Goal: Task Accomplishment & Management: Complete application form

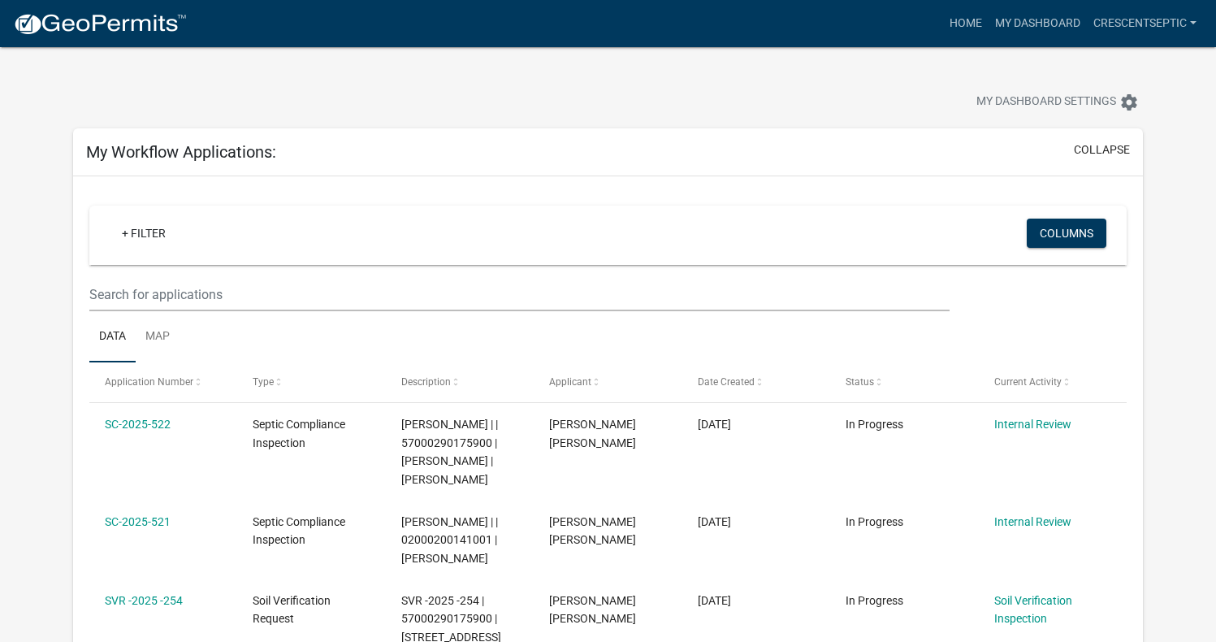
select select "3: 100"
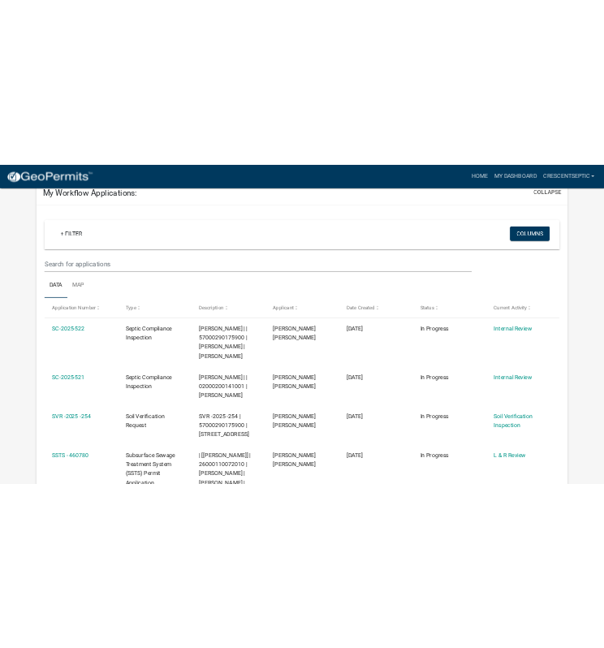
scroll to position [81, 0]
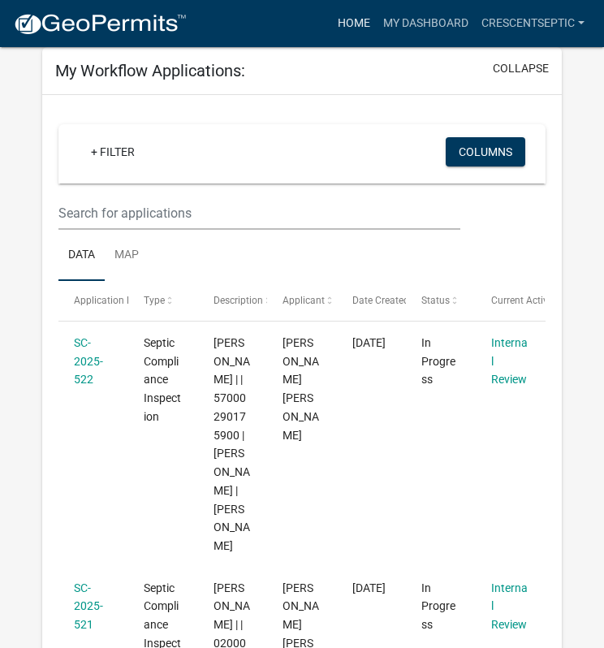
click at [355, 30] on link "Home" at bounding box center [353, 23] width 45 height 31
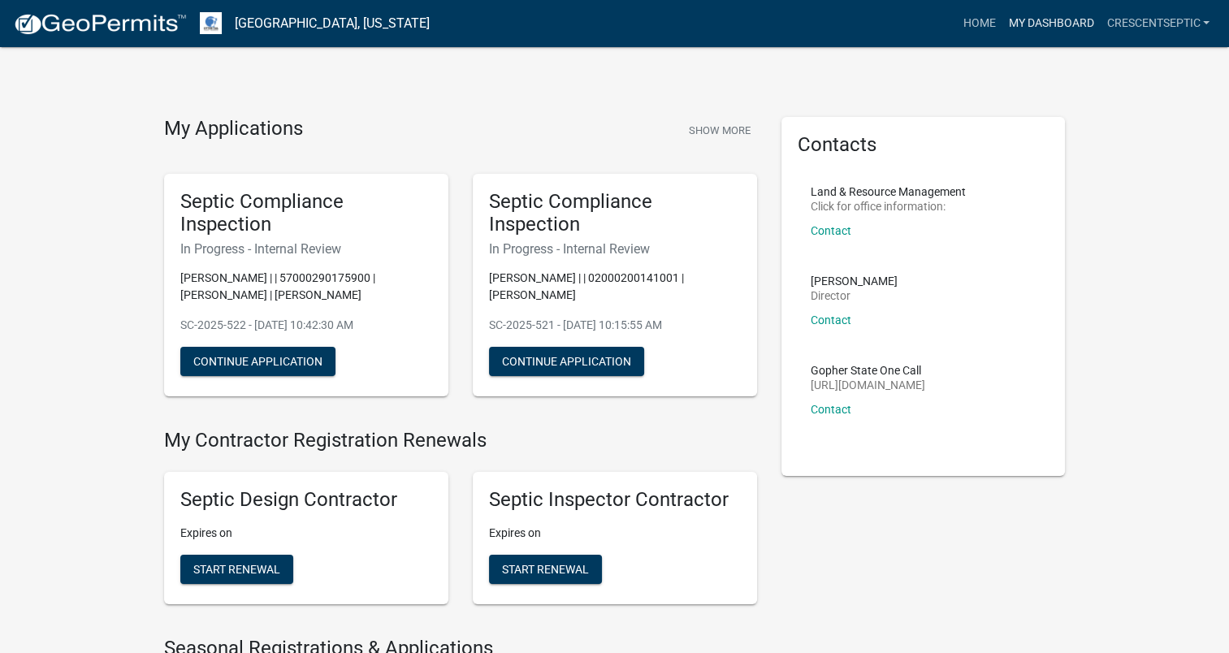
click at [1059, 22] on link "My Dashboard" at bounding box center [1050, 23] width 98 height 31
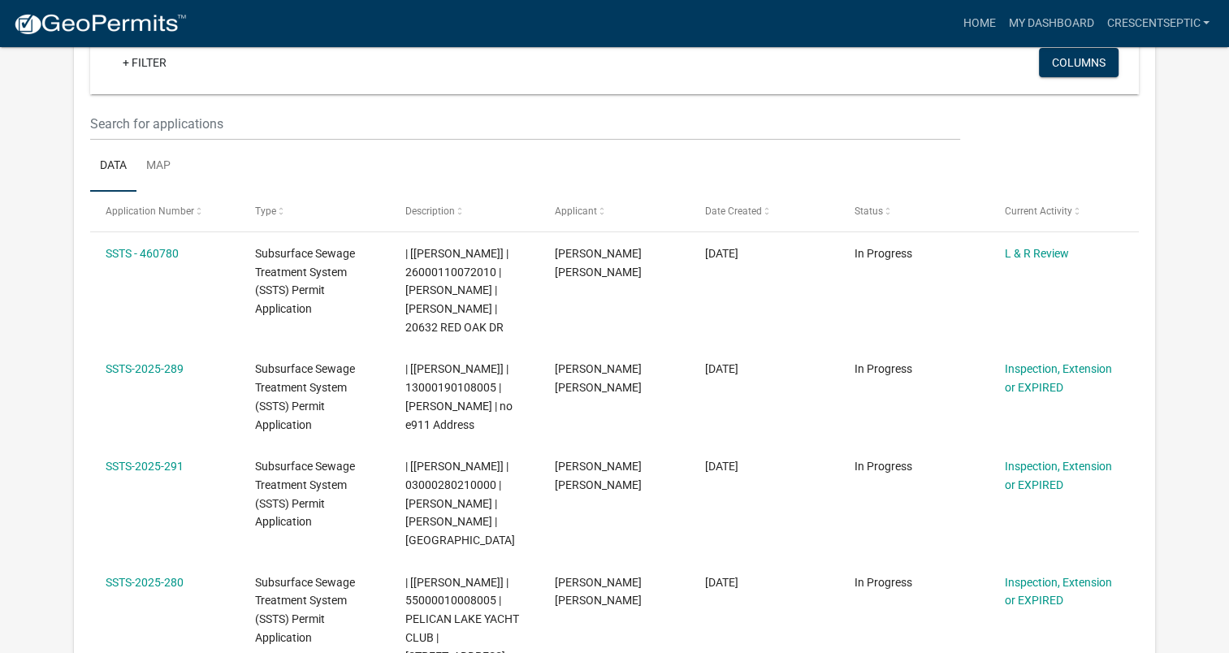
scroll to position [244, 0]
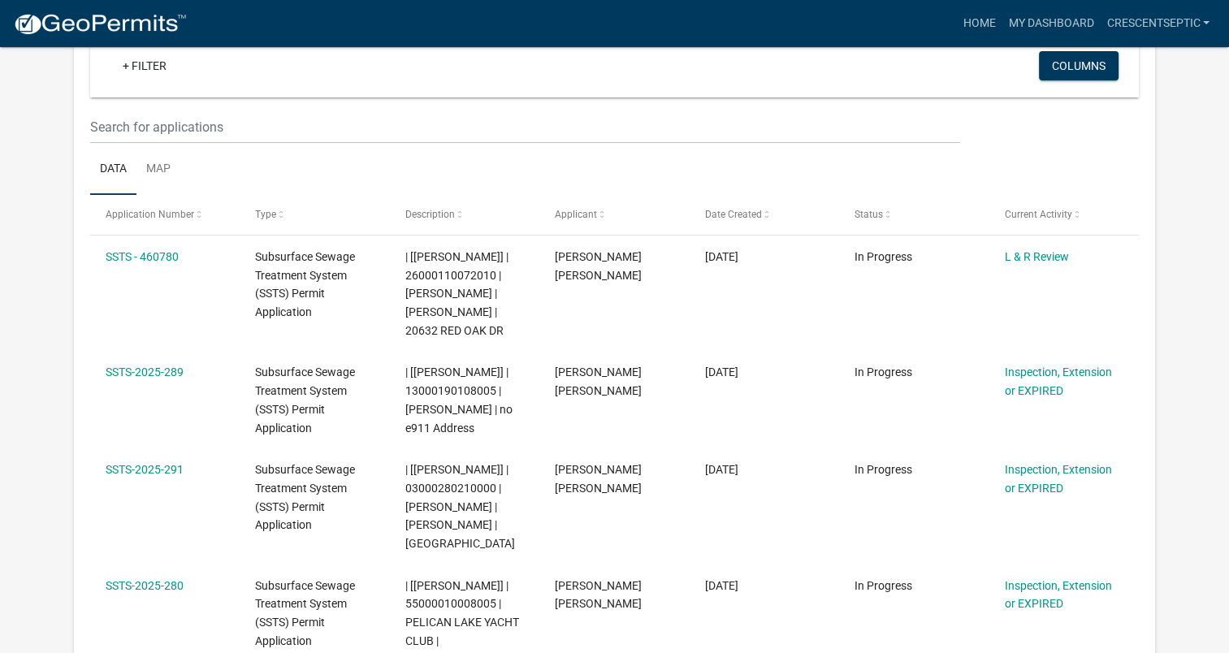
select select "3: 100"
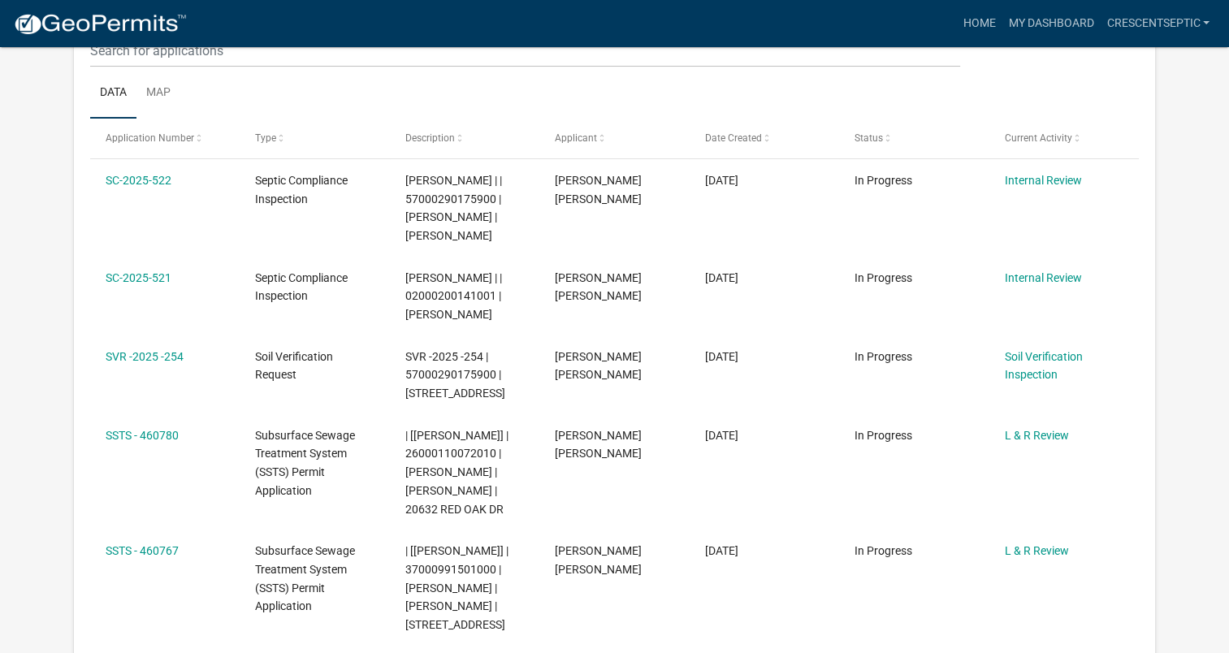
scroll to position [10969, 0]
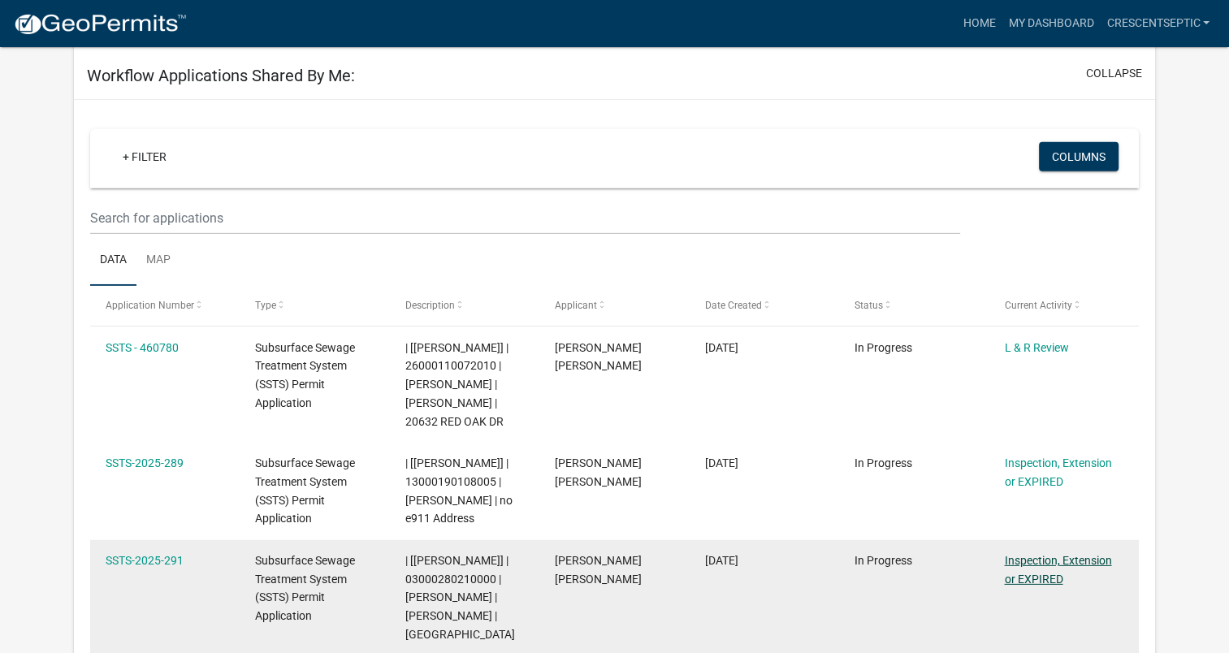
click at [1078, 554] on link "Inspection, Extension or EXPIRED" at bounding box center [1057, 570] width 107 height 32
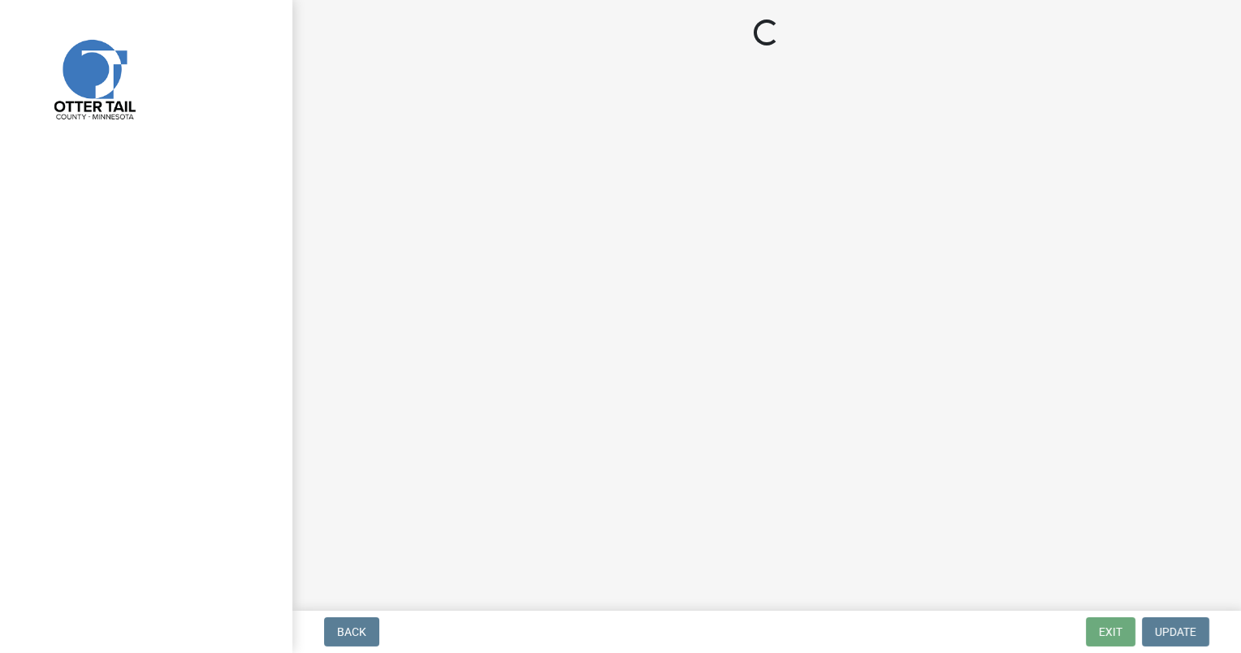
click at [94, 78] on img at bounding box center [93, 78] width 122 height 122
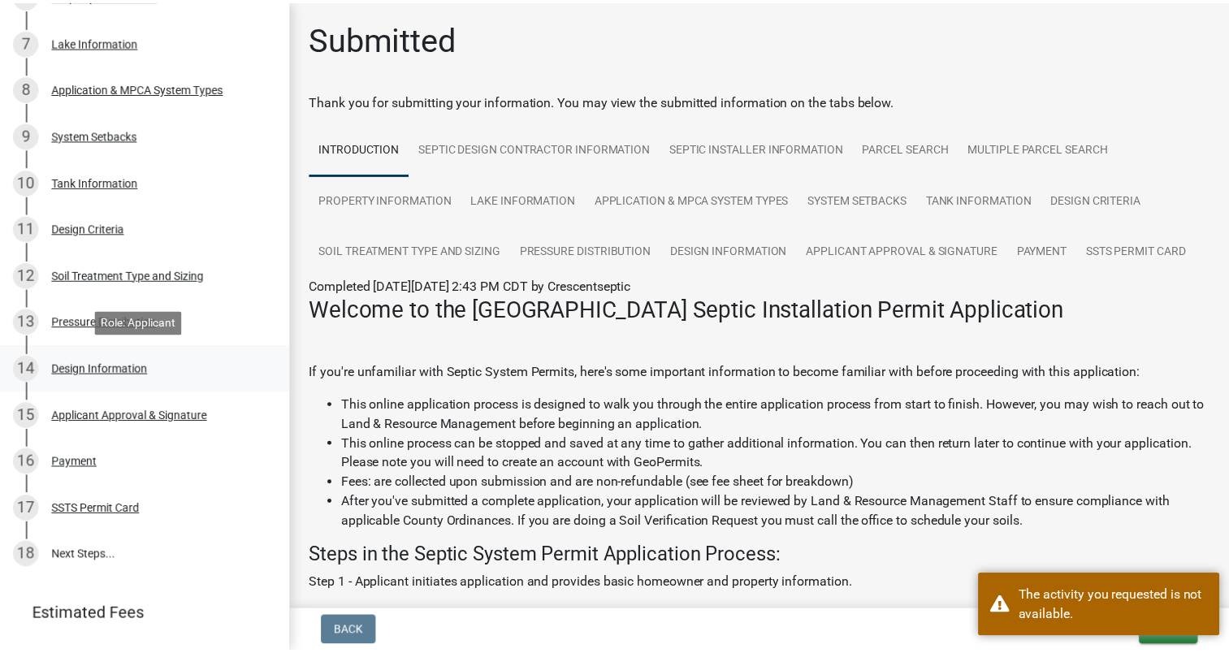
scroll to position [569, 0]
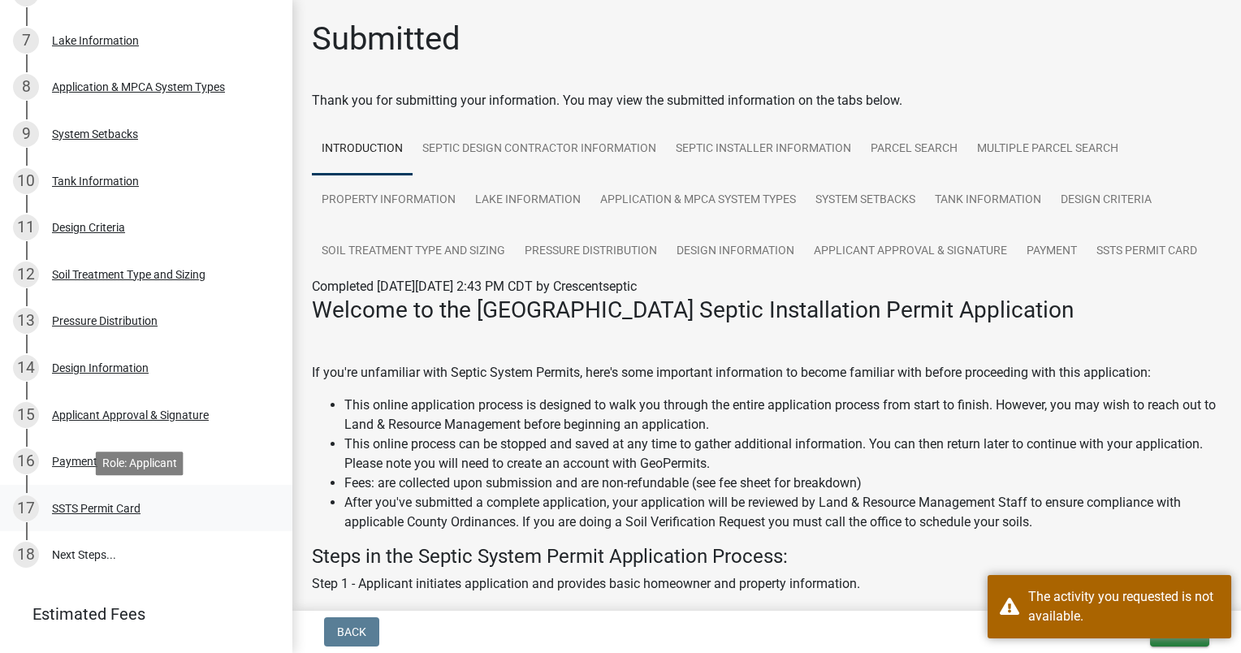
click at [96, 504] on div "SSTS Permit Card" at bounding box center [96, 508] width 89 height 11
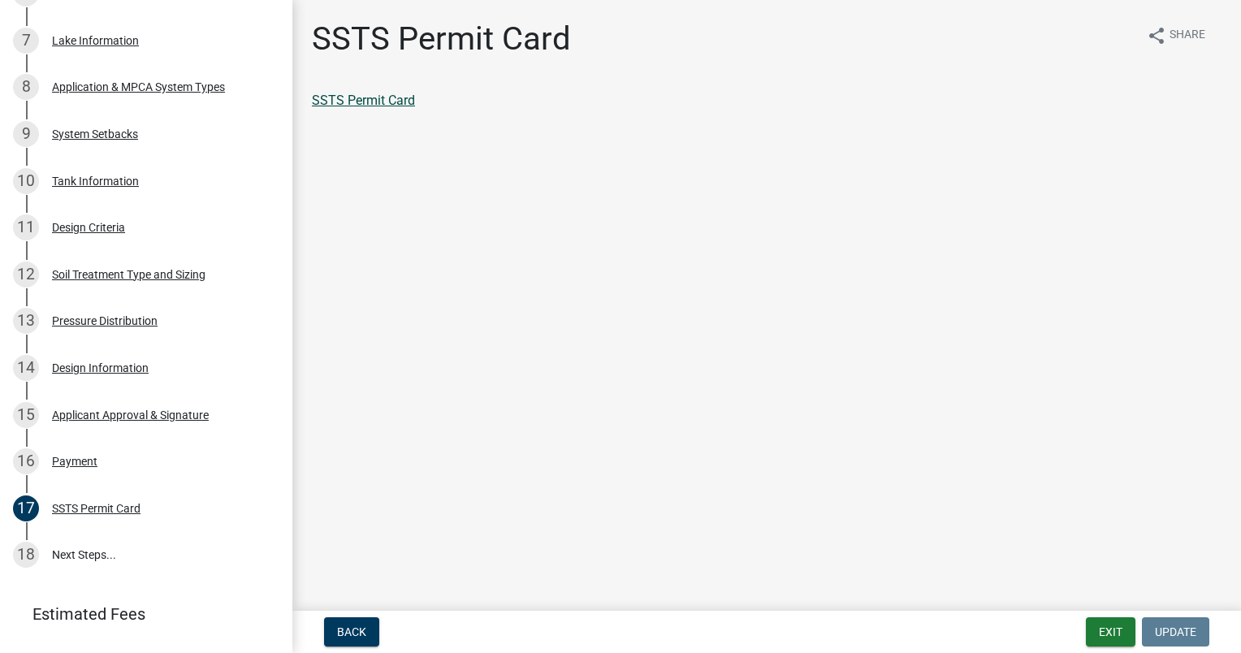
click at [376, 97] on link "SSTS Permit Card" at bounding box center [363, 100] width 103 height 15
click at [1093, 631] on button "Exit" at bounding box center [1111, 631] width 50 height 29
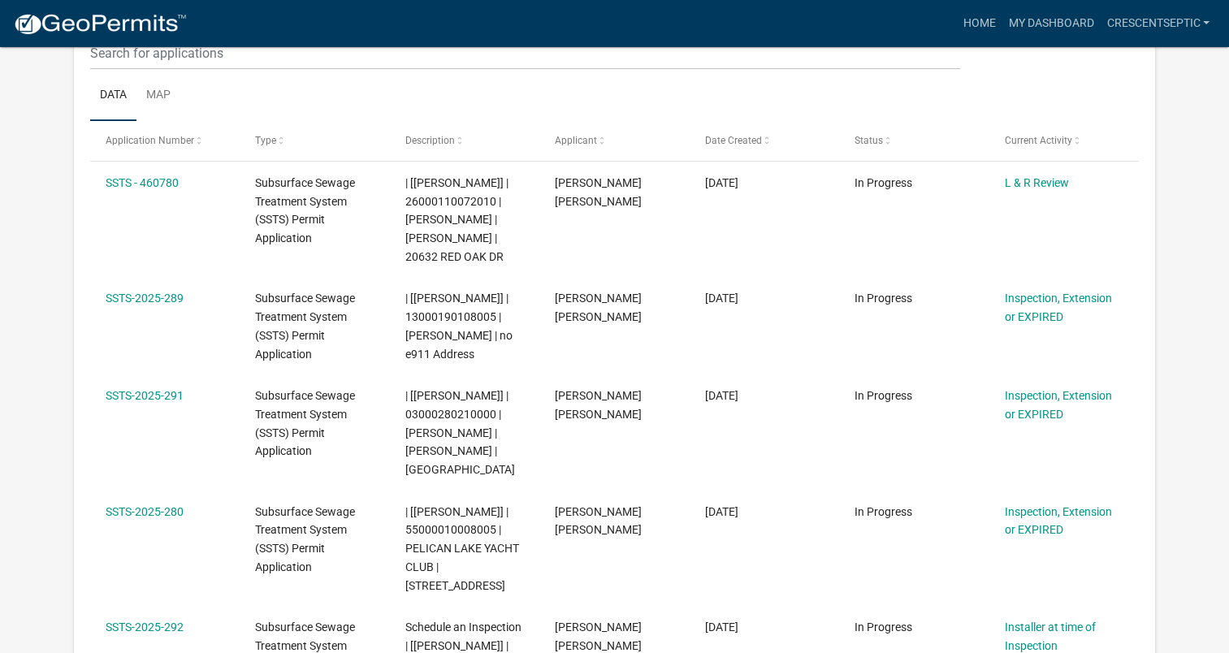
scroll to position [325, 0]
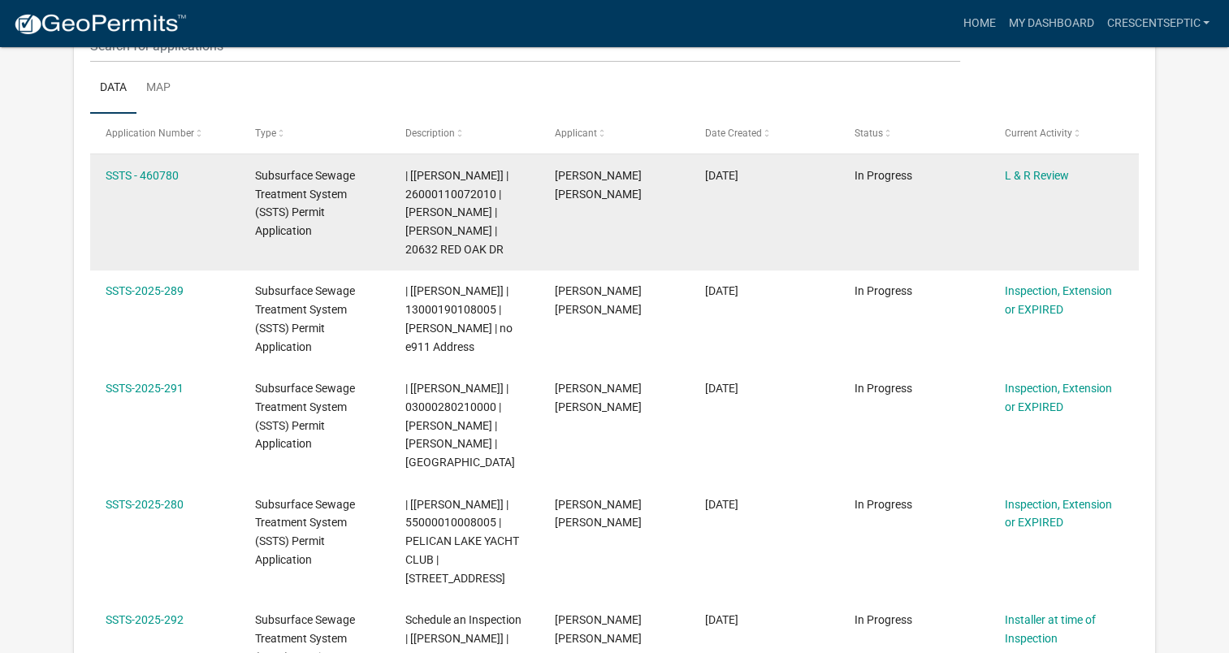
select select "3: 100"
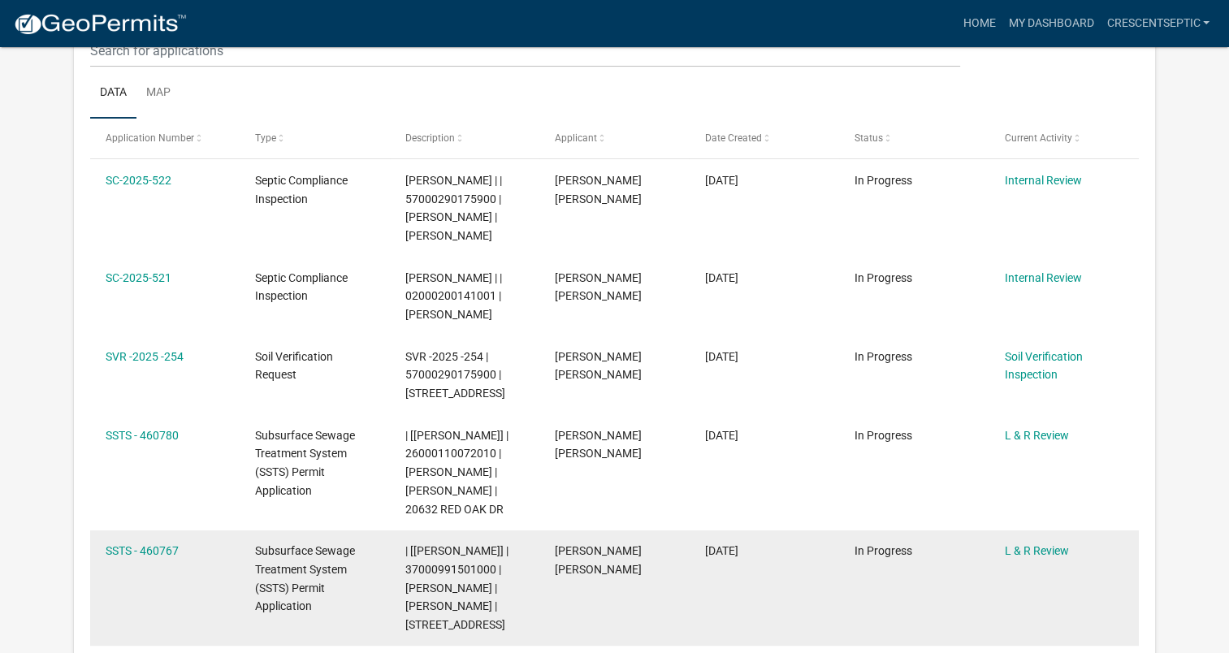
scroll to position [162, 0]
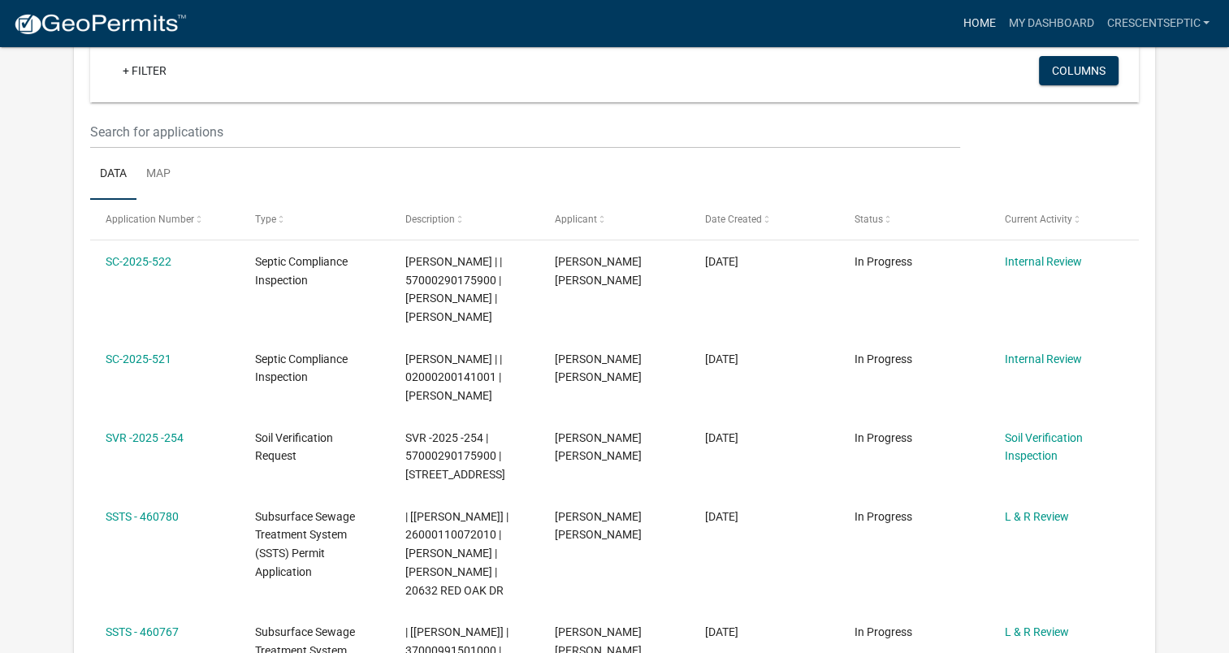
click at [975, 28] on link "Home" at bounding box center [978, 23] width 45 height 31
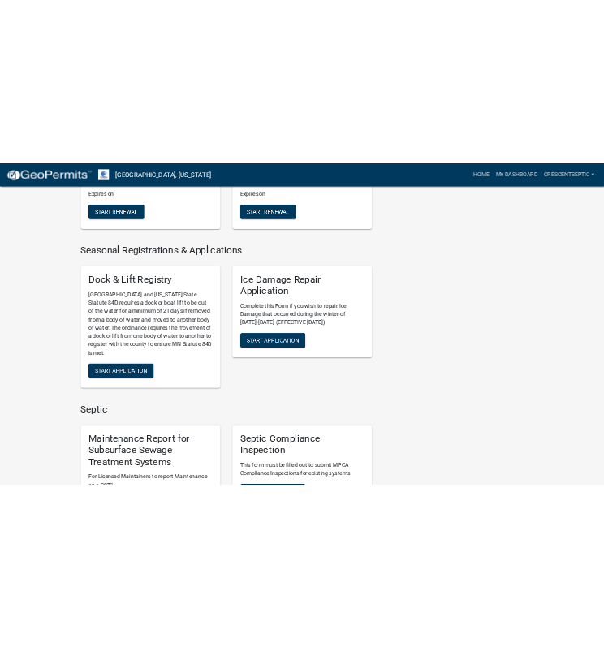
scroll to position [650, 0]
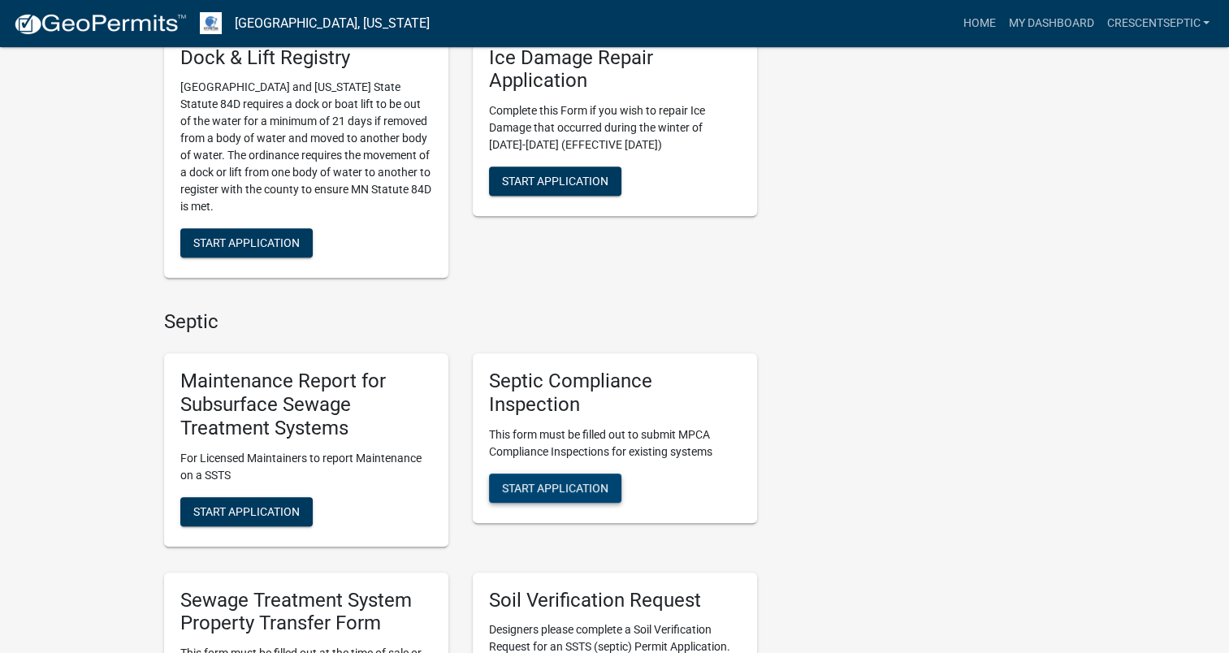
click at [533, 486] on span "Start Application" at bounding box center [555, 487] width 106 height 13
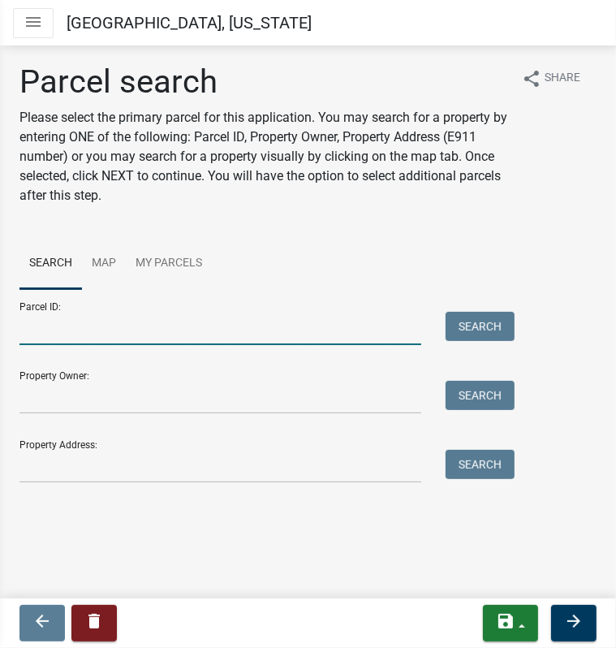
click at [49, 330] on input "Parcel ID:" at bounding box center [220, 328] width 402 height 33
paste input "55000270196000"
type input "55000270196000"
click at [472, 327] on button "Search" at bounding box center [480, 326] width 69 height 29
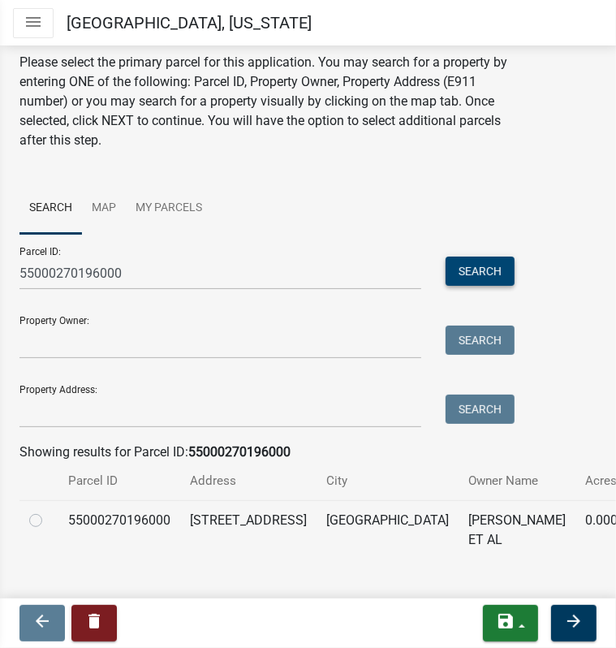
scroll to position [78, 0]
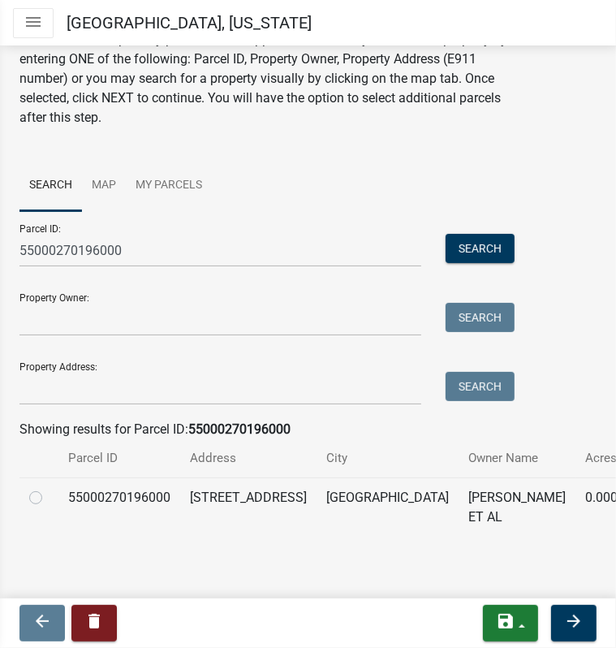
click at [49, 488] on label at bounding box center [49, 488] width 0 height 0
click at [49, 495] on input "radio" at bounding box center [54, 493] width 11 height 11
radio input "true"
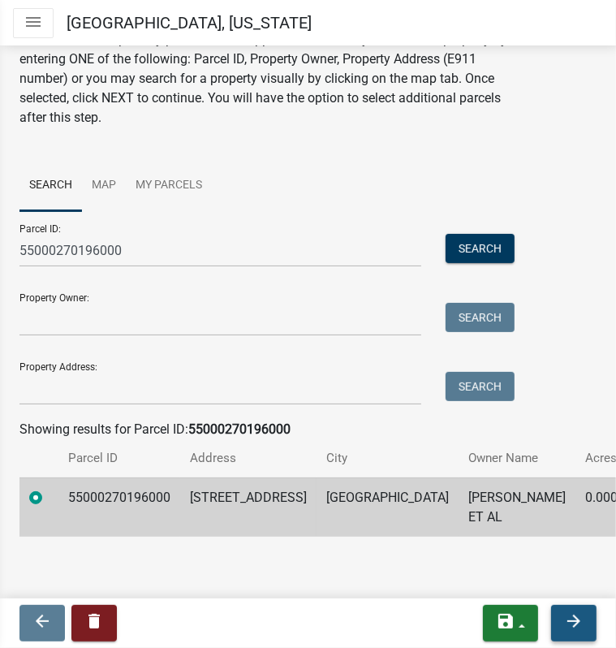
click at [573, 615] on icon "arrow_forward" at bounding box center [573, 621] width 19 height 19
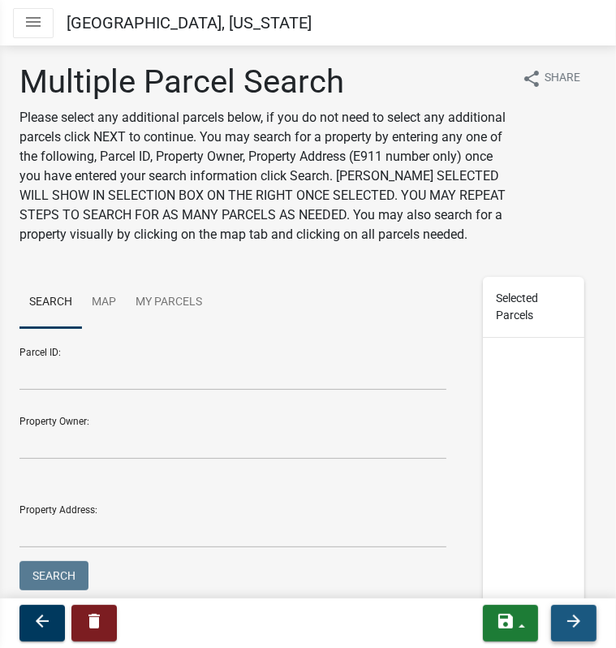
click at [575, 626] on icon "arrow_forward" at bounding box center [573, 621] width 19 height 19
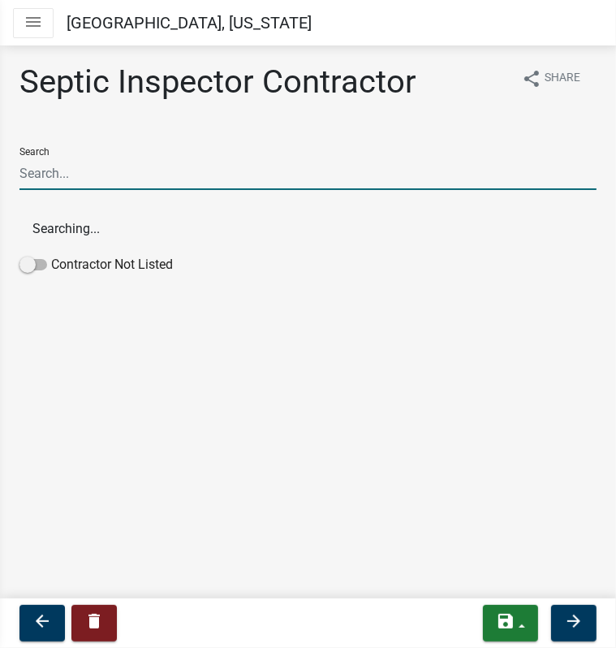
click at [95, 178] on input "Search" at bounding box center [307, 173] width 577 height 33
type input "crescent"
click at [108, 229] on button "Crescent Septic Services LLC (Septic Inspector Contractor)" at bounding box center [307, 229] width 577 height 39
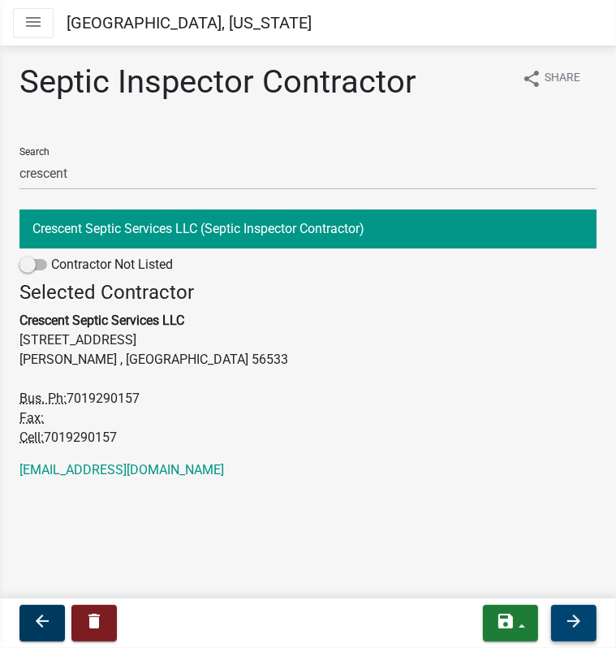
click at [574, 625] on icon "arrow_forward" at bounding box center [573, 621] width 19 height 19
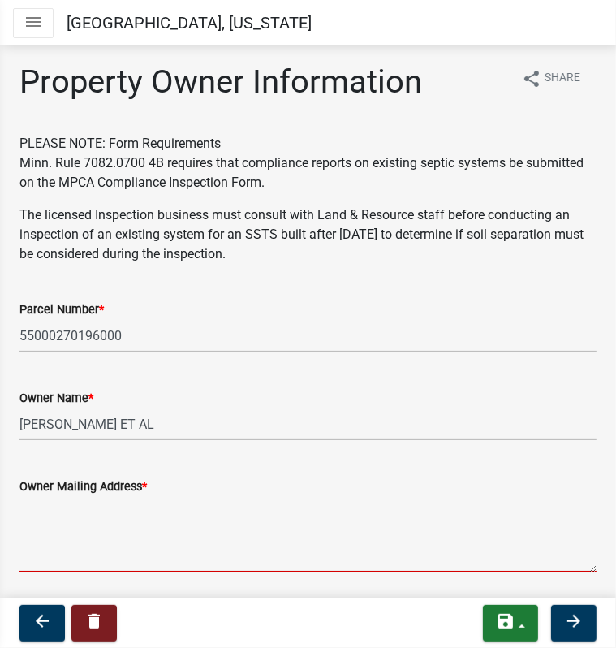
click at [112, 556] on textarea "Owner Mailing Address *" at bounding box center [307, 534] width 577 height 76
paste textarea "PO BOX 357"
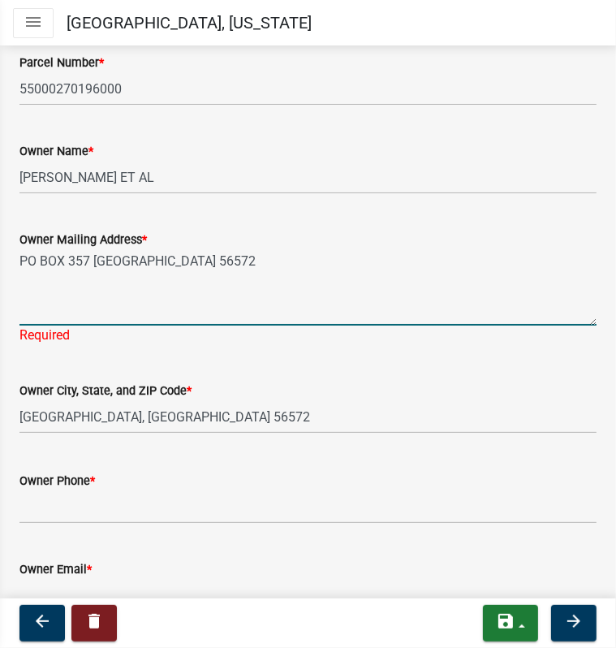
scroll to position [325, 0]
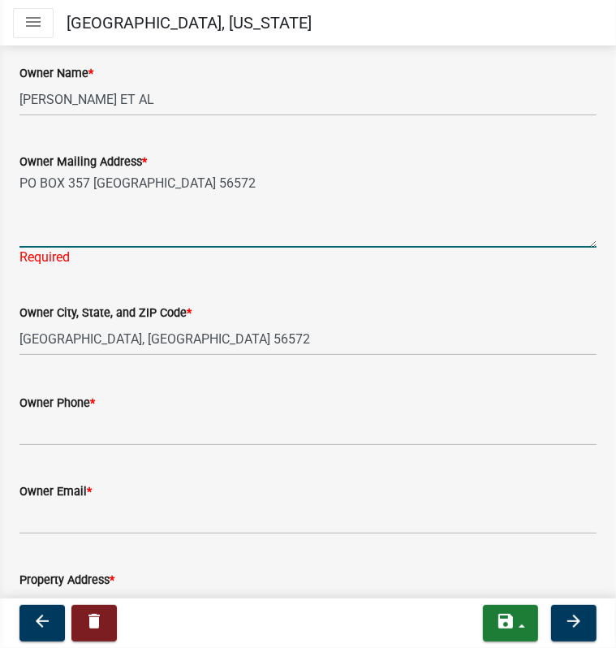
type textarea "PO BOX 357 [GEOGRAPHIC_DATA] 56572"
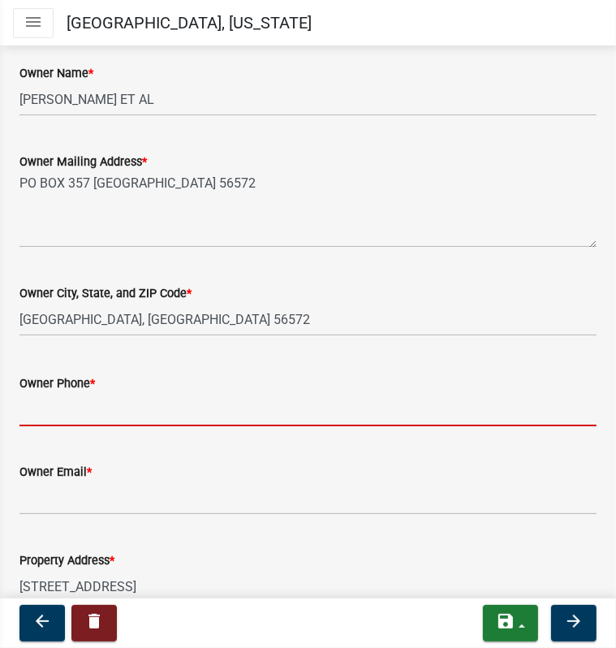
click at [73, 429] on wm-data-entity-input "Owner Phone *" at bounding box center [307, 395] width 577 height 89
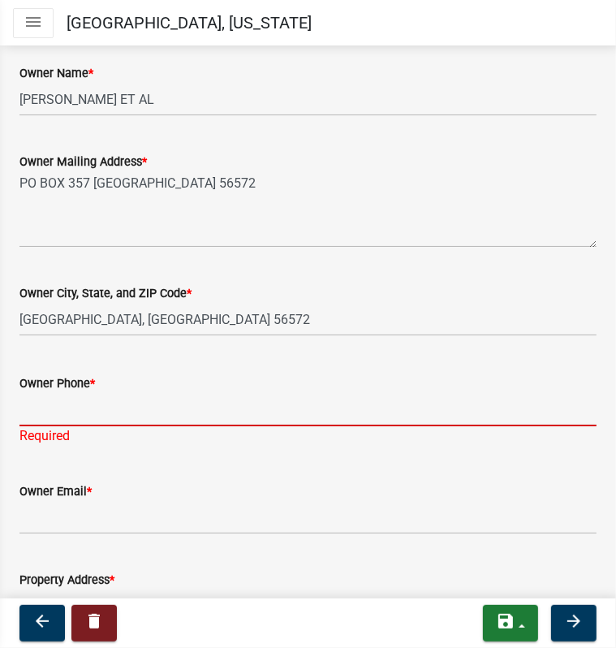
click at [67, 413] on input "Owner Phone *" at bounding box center [307, 409] width 577 height 33
paste input "[PHONE_NUMBER]"
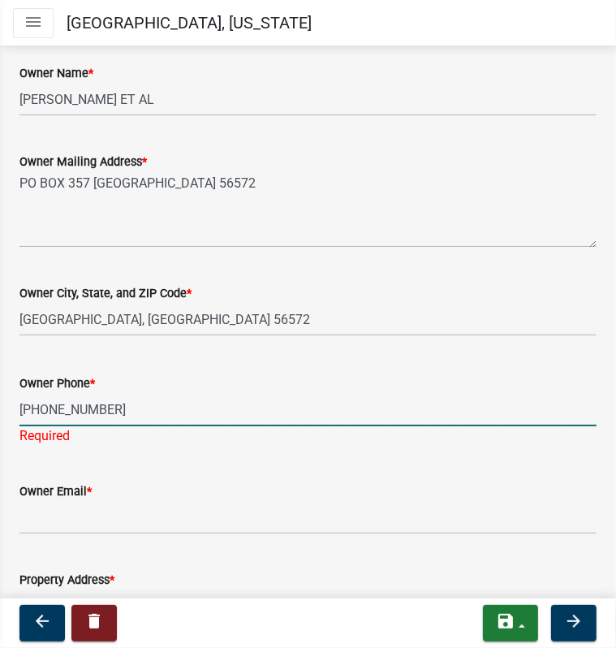
type input "[PHONE_NUMBER]"
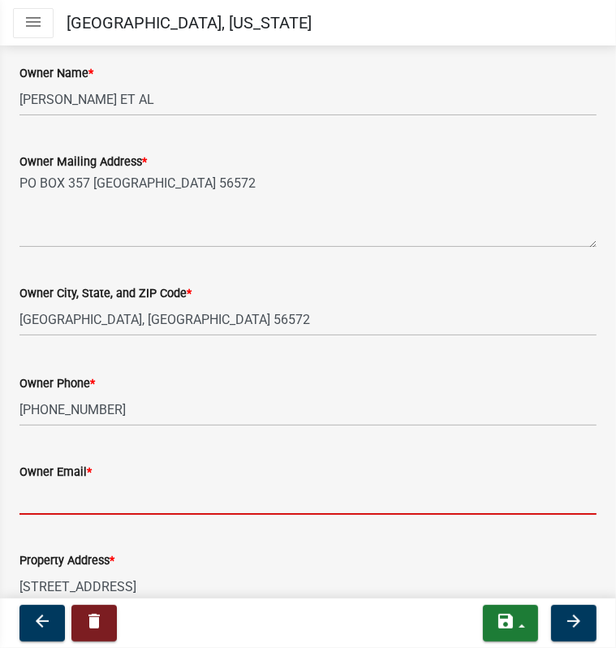
click at [63, 520] on wm-data-entity-input "Owner Email *" at bounding box center [307, 483] width 577 height 89
paste input "[PERSON_NAME][EMAIL_ADDRESS][DOMAIN_NAME]"
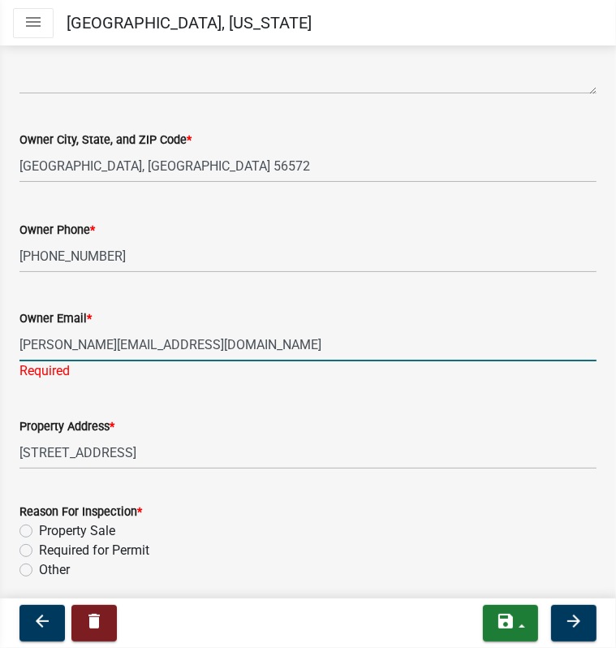
scroll to position [487, 0]
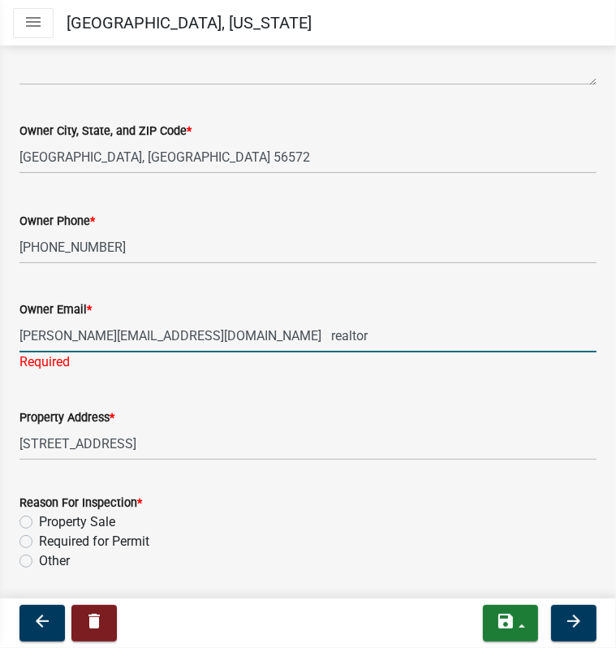
type input "[PERSON_NAME][EMAIL_ADDRESS][DOMAIN_NAME] realtor"
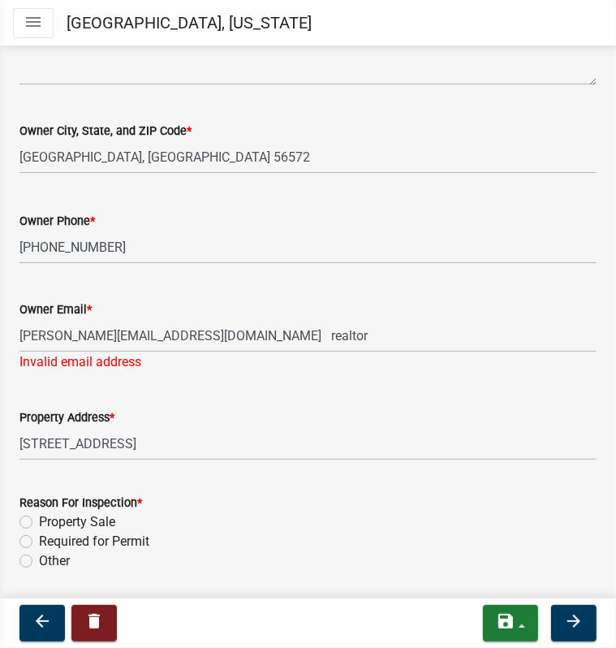
click at [39, 524] on label "Property Sale" at bounding box center [77, 521] width 76 height 19
click at [39, 523] on input "Property Sale" at bounding box center [44, 517] width 11 height 11
radio input "true"
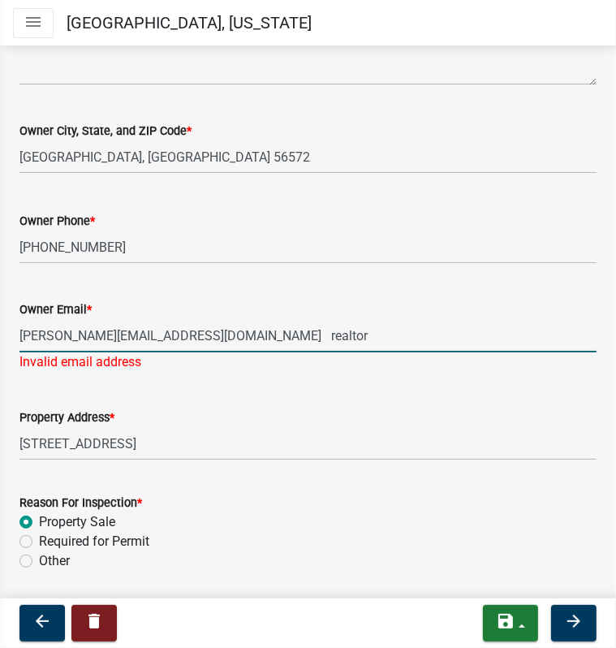
drag, startPoint x: 133, startPoint y: 337, endPoint x: 276, endPoint y: 337, distance: 142.9
click at [244, 336] on input "[PERSON_NAME][EMAIL_ADDRESS][DOMAIN_NAME] realtor" at bounding box center [307, 335] width 577 height 33
click at [210, 503] on div "Reason For Inspection *" at bounding box center [307, 502] width 577 height 19
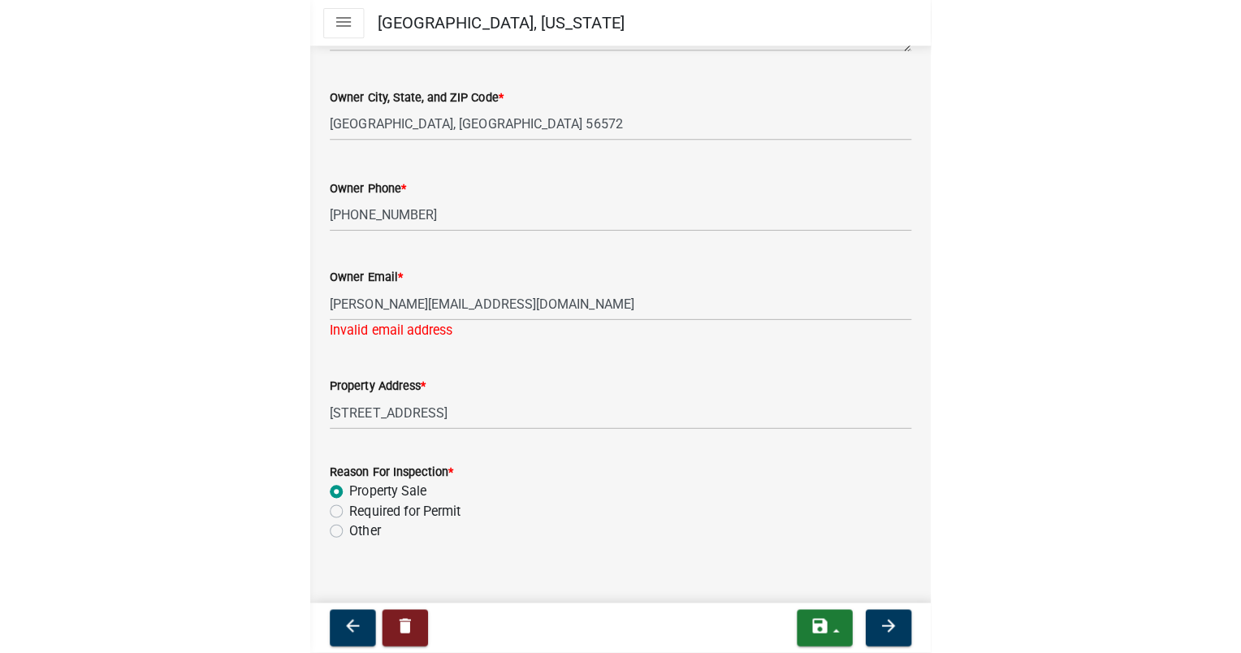
scroll to position [537, 0]
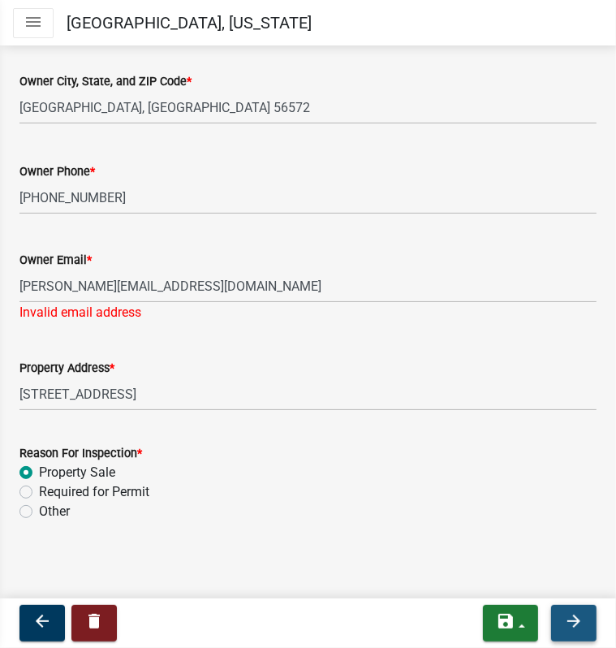
click at [569, 617] on icon "arrow_forward" at bounding box center [573, 621] width 19 height 19
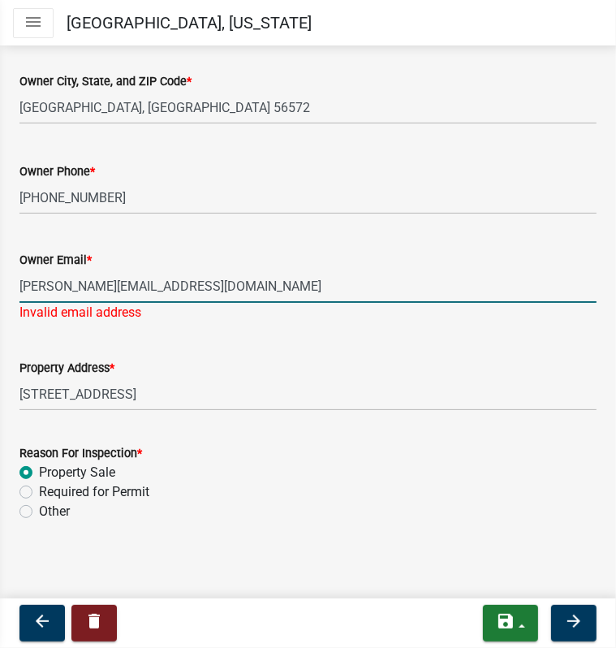
click at [105, 287] on input "[PERSON_NAME][EMAIL_ADDRESS][DOMAIN_NAME]" at bounding box center [307, 286] width 577 height 33
drag, startPoint x: 126, startPoint y: 285, endPoint x: 13, endPoint y: 248, distance: 118.9
click at [0, 249] on html "Internet Explorer does NOT work with GeoPermits. Get a new browser for more sec…" at bounding box center [308, 324] width 616 height 648
type input "[EMAIL_ADDRESS][DOMAIN_NAME]"
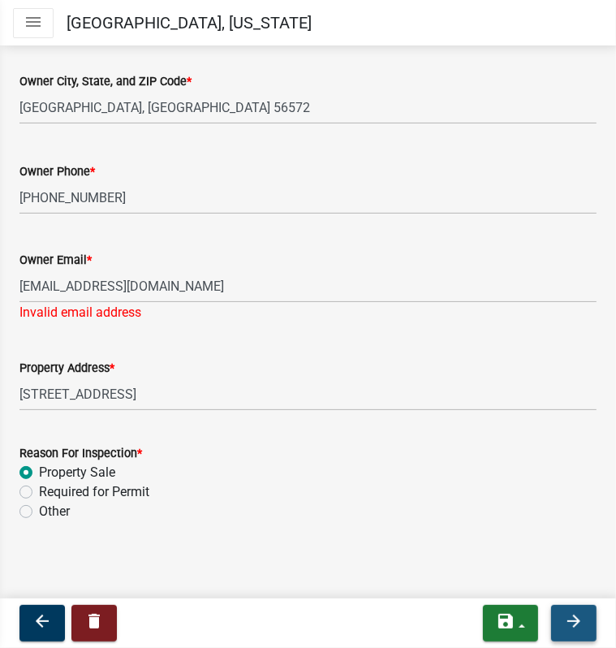
click at [577, 632] on button "arrow_forward" at bounding box center [573, 623] width 45 height 37
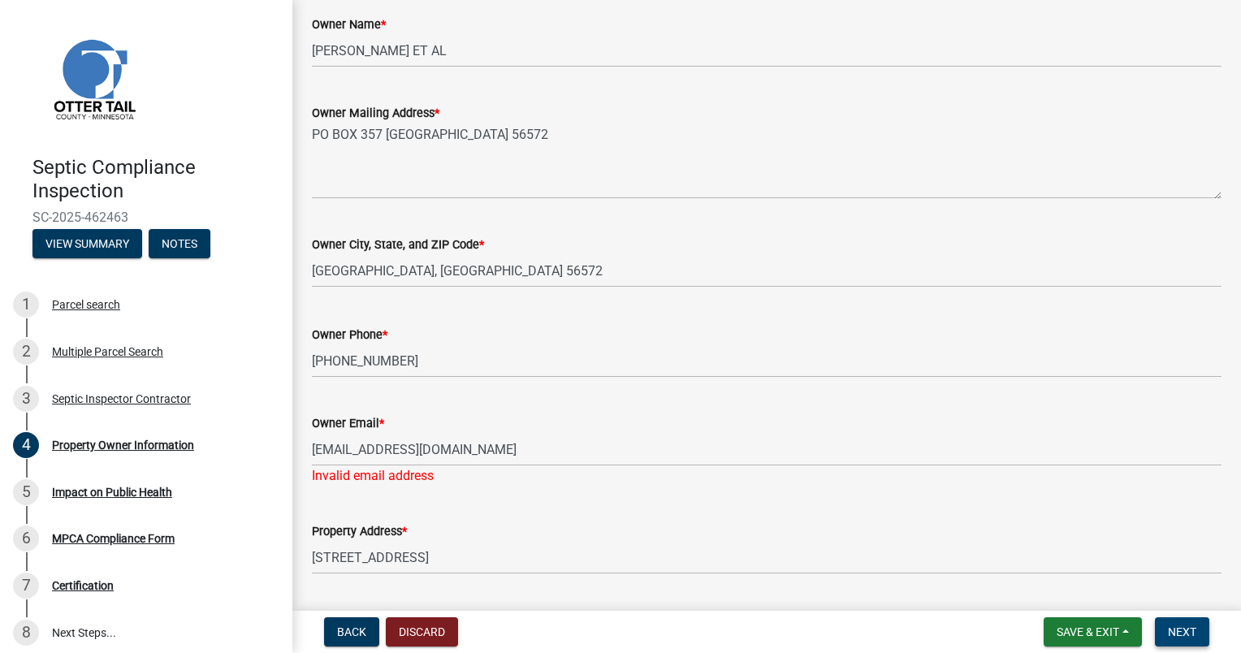
scroll to position [450, 0]
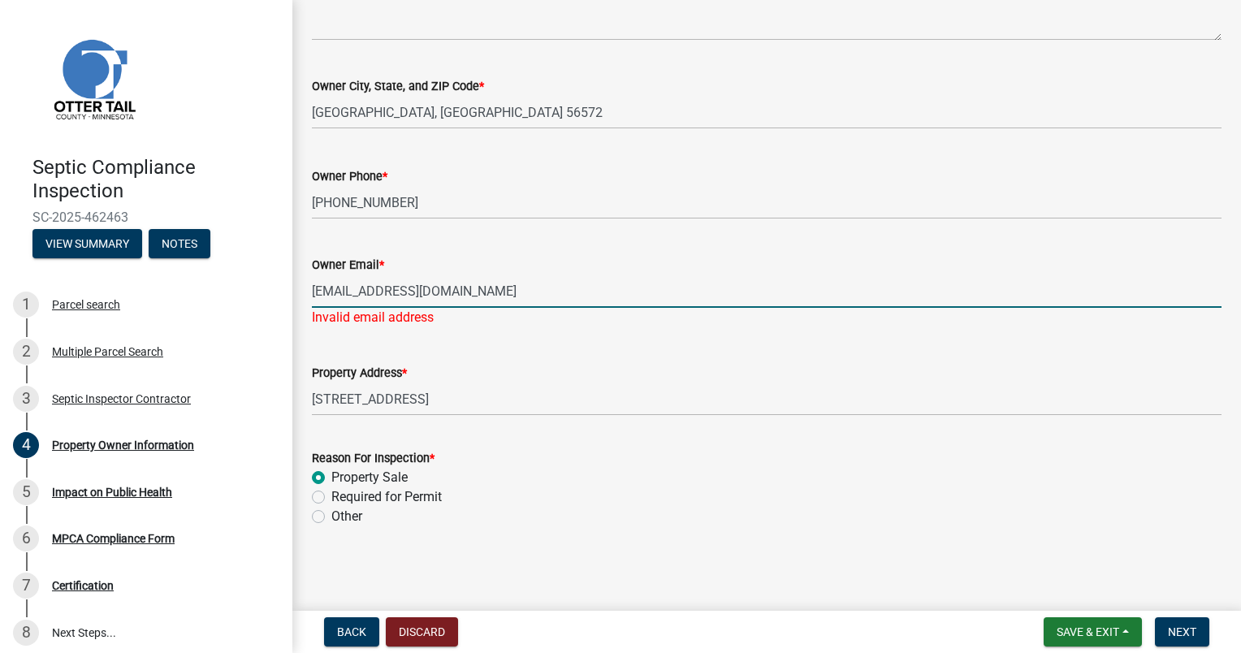
drag, startPoint x: 442, startPoint y: 296, endPoint x: 453, endPoint y: 290, distance: 12.7
click at [442, 294] on input "[EMAIL_ADDRESS][DOMAIN_NAME]" at bounding box center [767, 291] width 910 height 33
click at [489, 288] on input "[EMAIL_ADDRESS][DOMAIN_NAME]" at bounding box center [767, 291] width 910 height 33
click at [1210, 632] on form "Save & Exit Save Save & Exit Next" at bounding box center [1126, 631] width 179 height 29
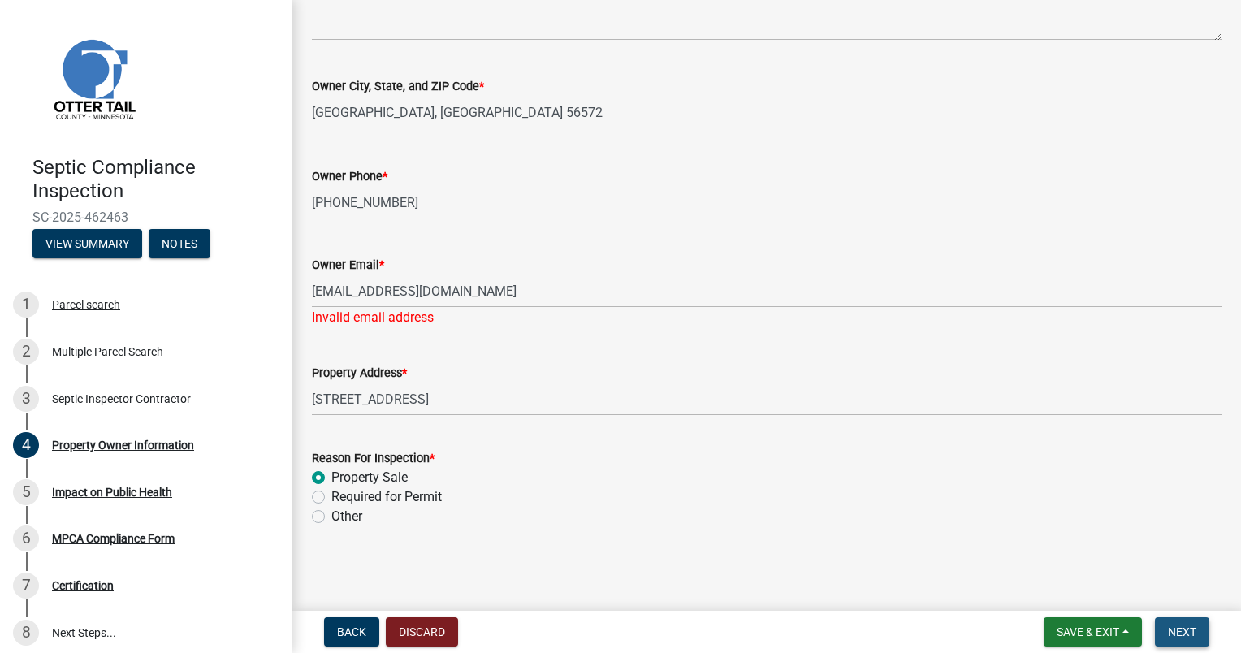
click at [1186, 630] on span "Next" at bounding box center [1182, 631] width 28 height 13
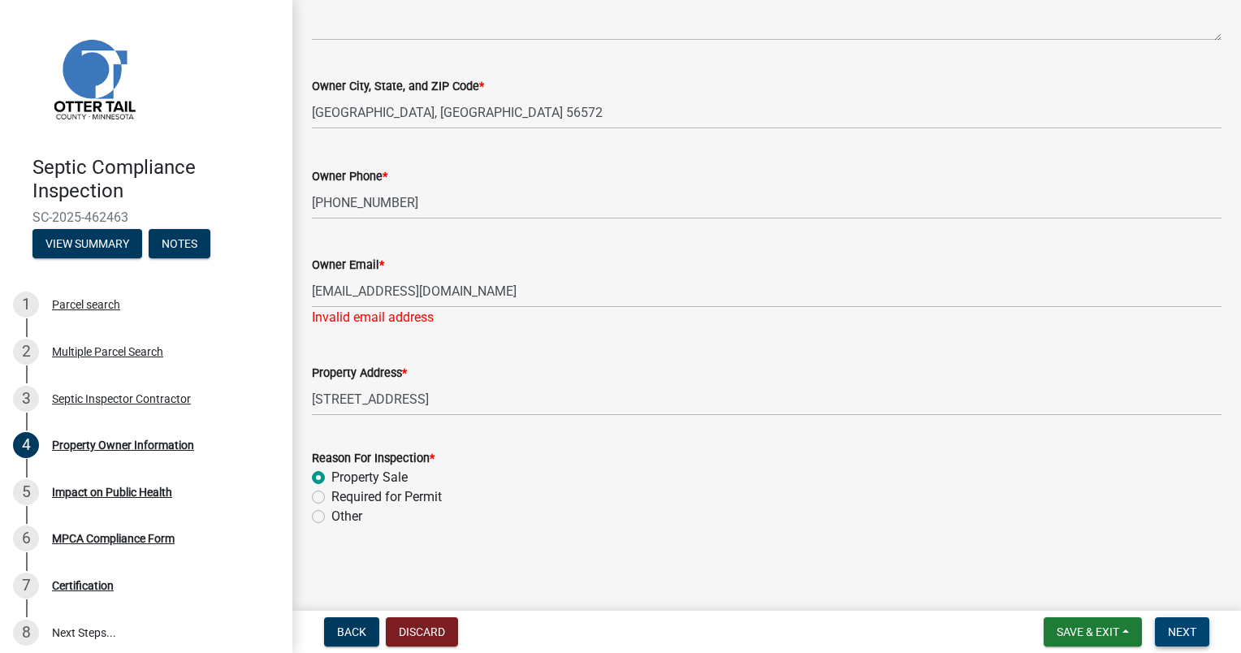
click at [1186, 630] on span "Next" at bounding box center [1182, 631] width 28 height 13
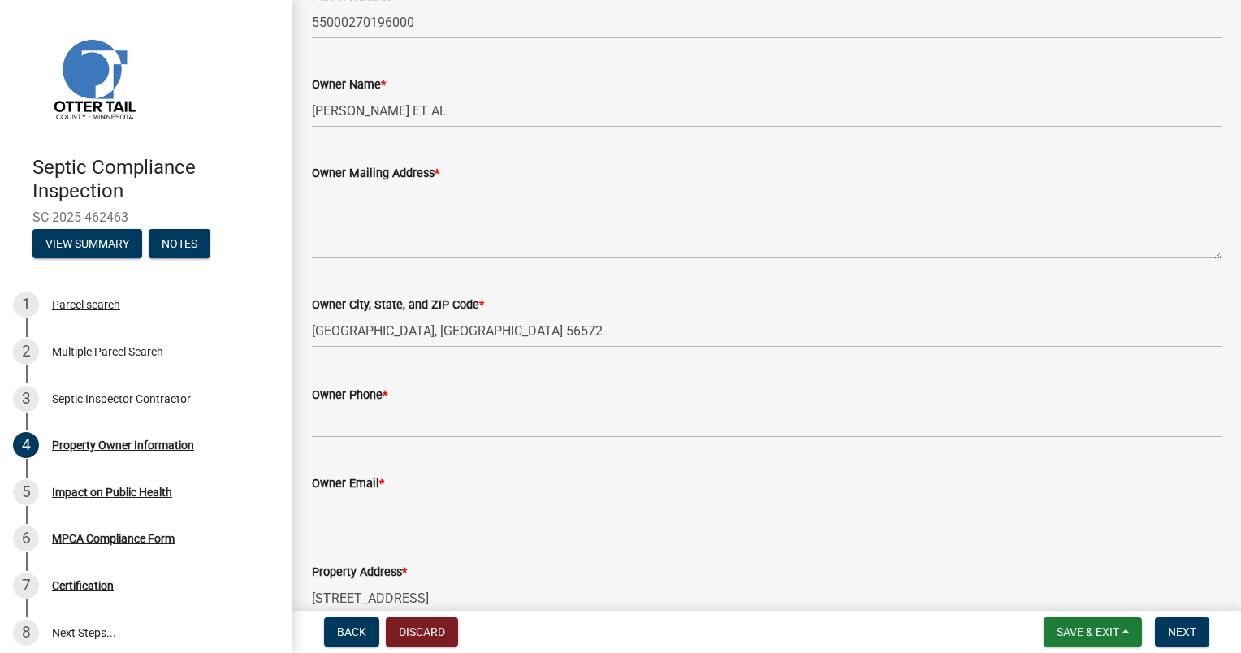
scroll to position [244, 0]
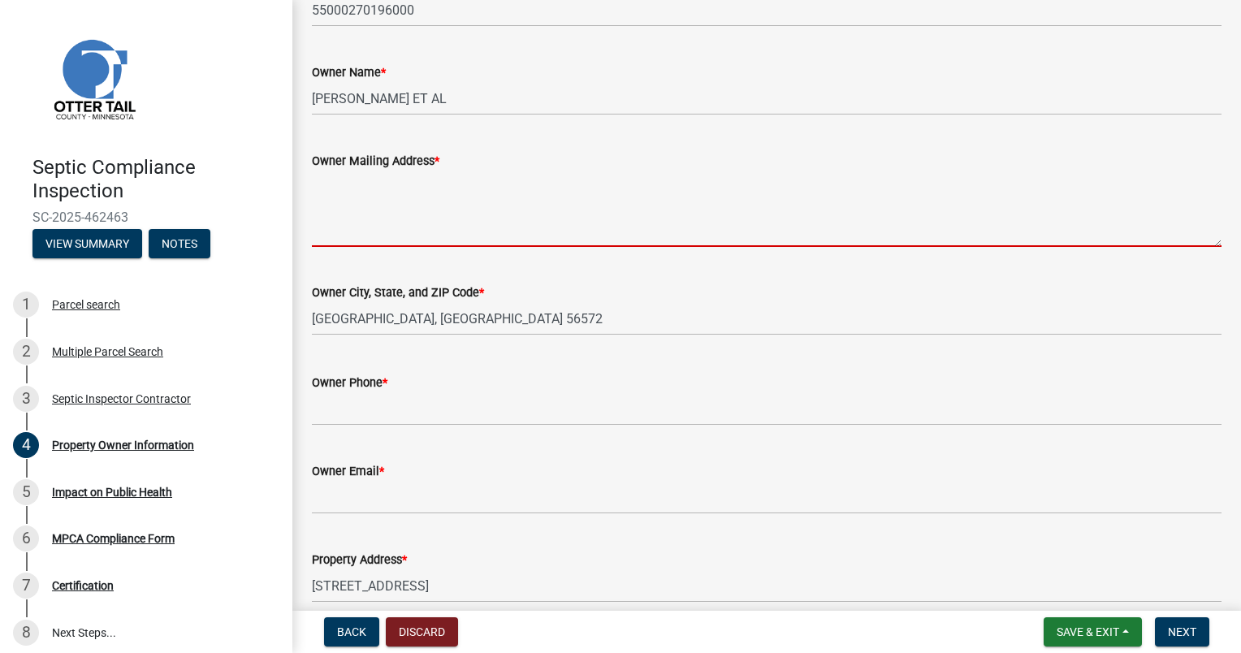
click at [407, 236] on textarea "Owner Mailing Address *" at bounding box center [767, 209] width 910 height 76
paste textarea "[PERSON_NAME][EMAIL_ADDRESS][DOMAIN_NAME]"
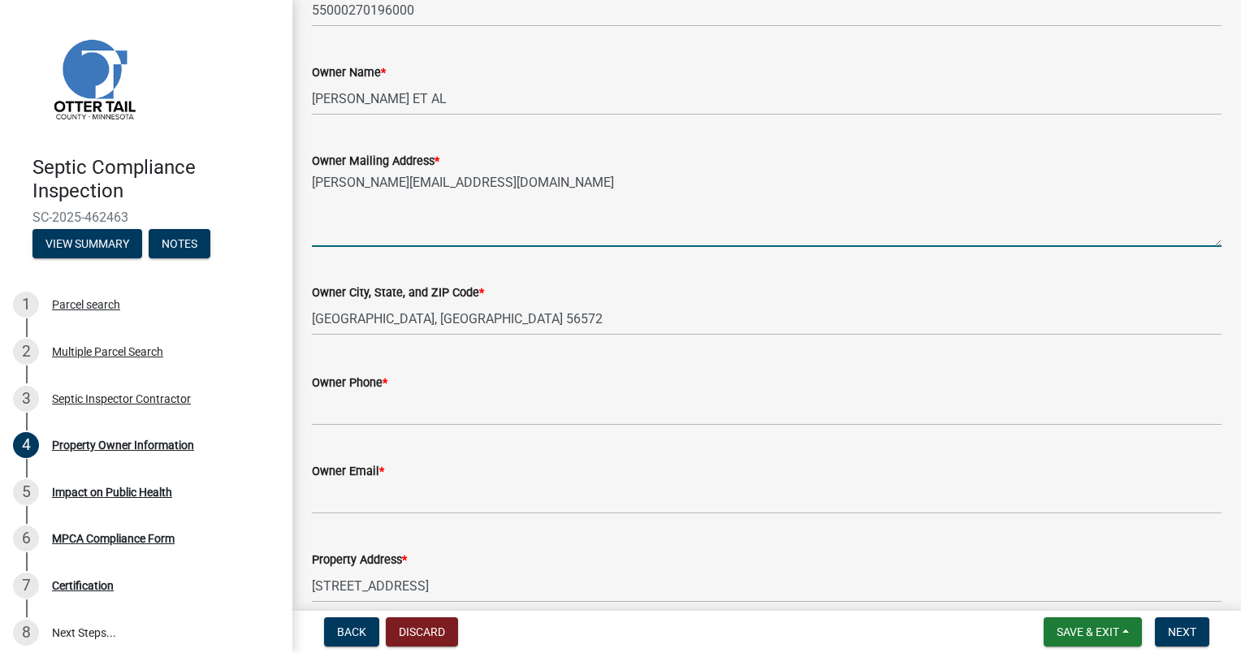
drag, startPoint x: 426, startPoint y: 177, endPoint x: 117, endPoint y: 159, distance: 309.2
click at [104, 162] on div "Septic Compliance Inspection SC-2025-462463 View Summary Notes 1 Parcel search …" at bounding box center [620, 326] width 1241 height 653
type textarea "PO BOX 357"
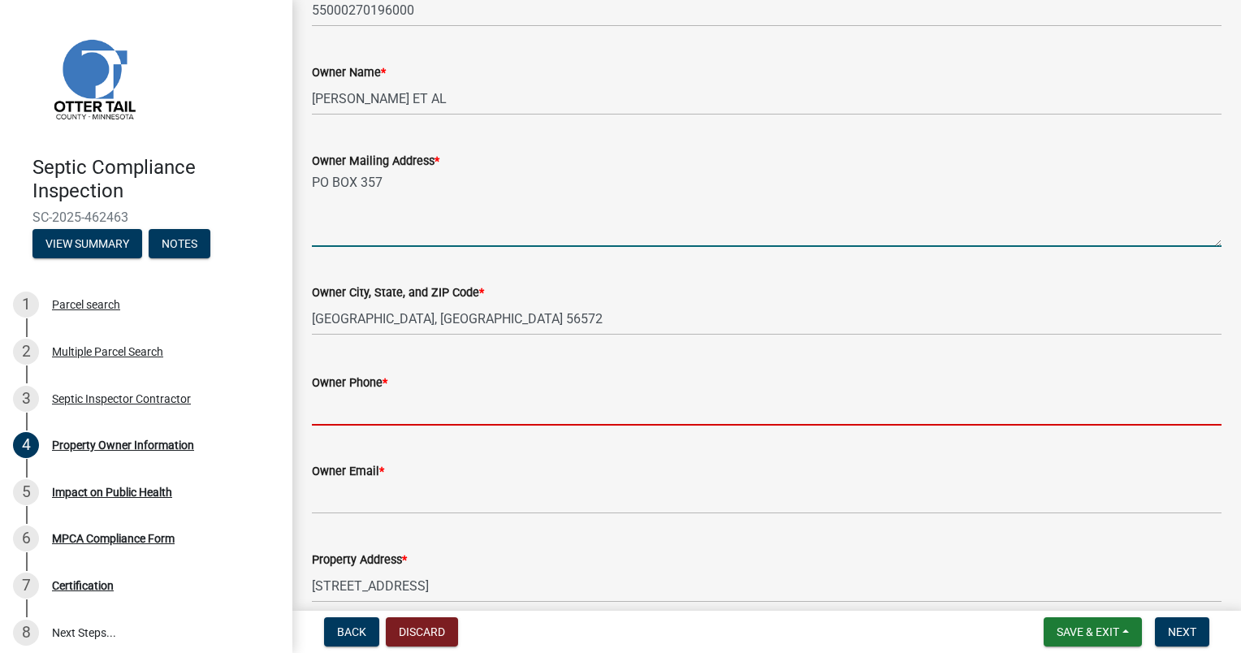
click at [336, 409] on input "Owner Phone *" at bounding box center [767, 408] width 910 height 33
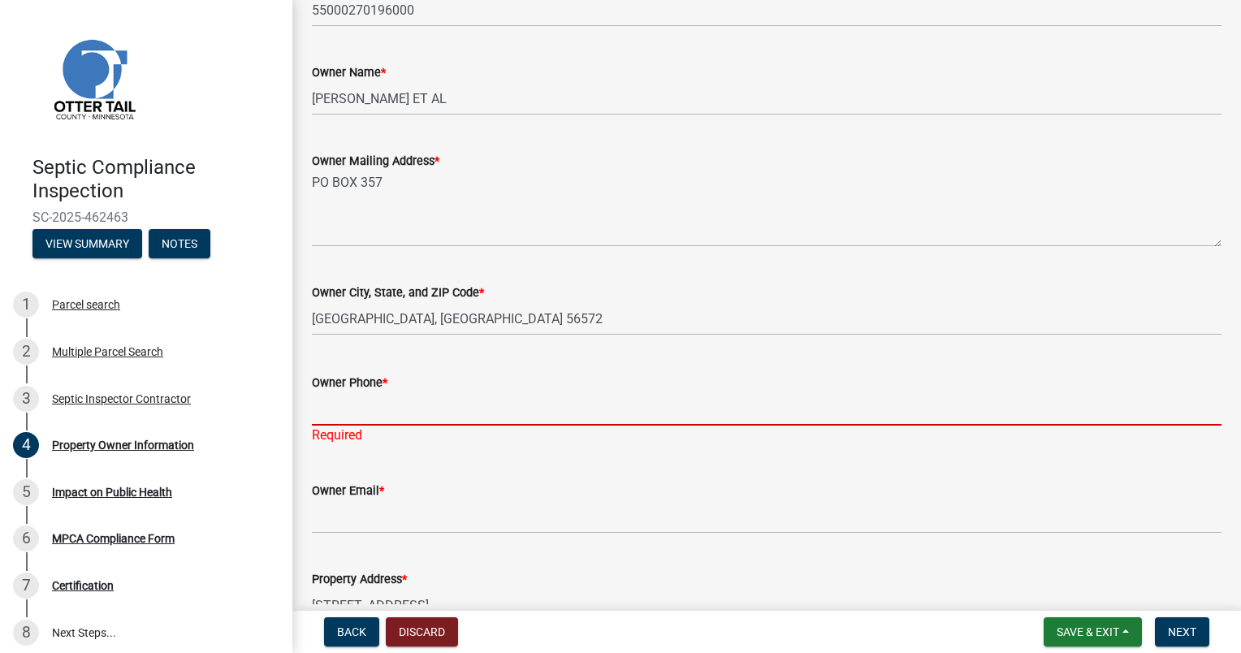
click at [343, 411] on input "Owner Phone *" at bounding box center [767, 408] width 910 height 33
paste input "[PHONE_NUMBER]"
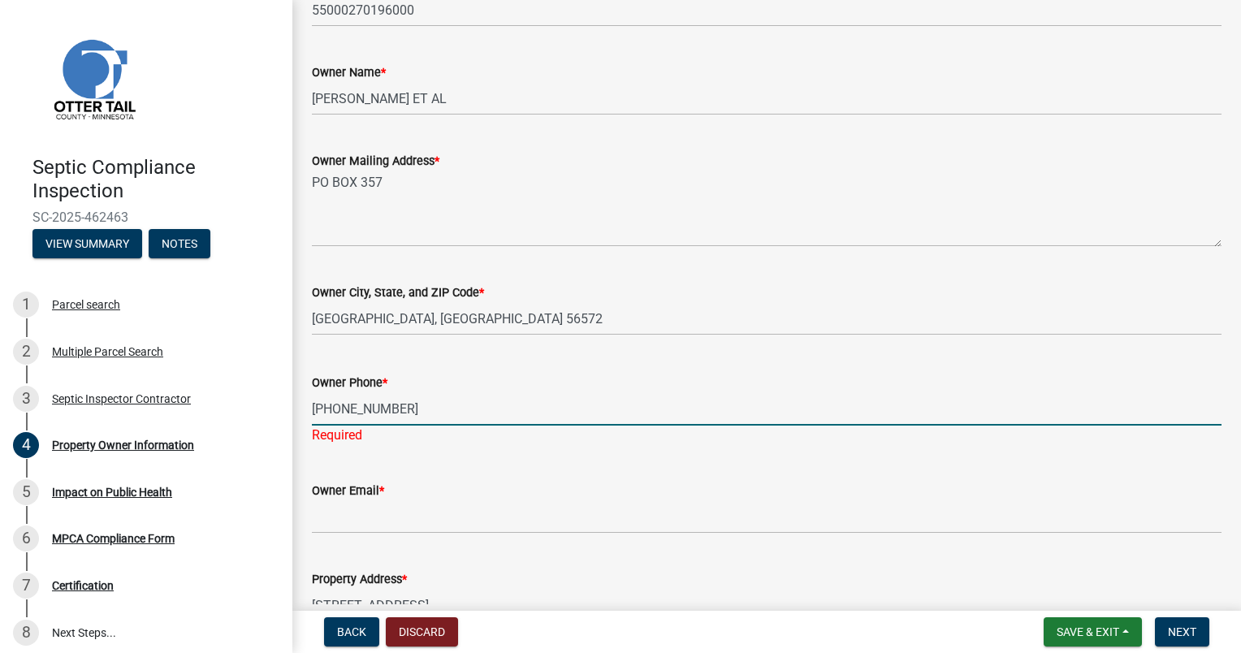
type input "[PHONE_NUMBER]"
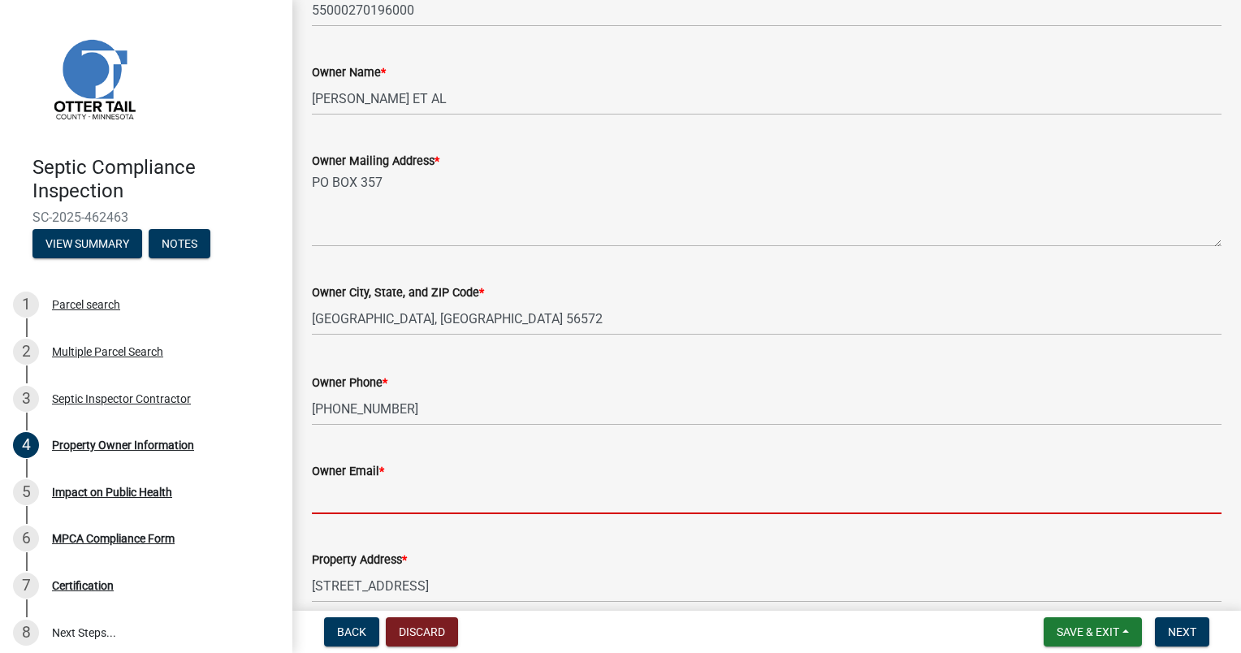
click at [347, 519] on wm-data-entity-input "Owner Email *" at bounding box center [767, 483] width 910 height 89
type input "[EMAIL_ADDRESS][DOMAIN_NAME]"
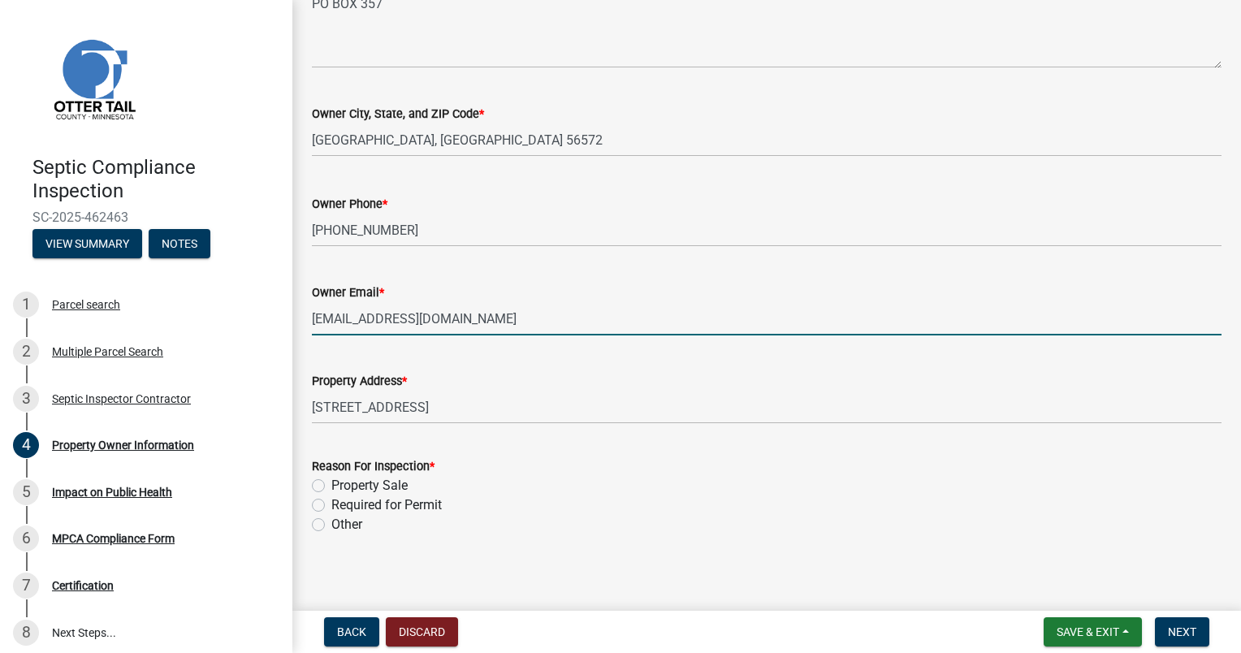
scroll to position [430, 0]
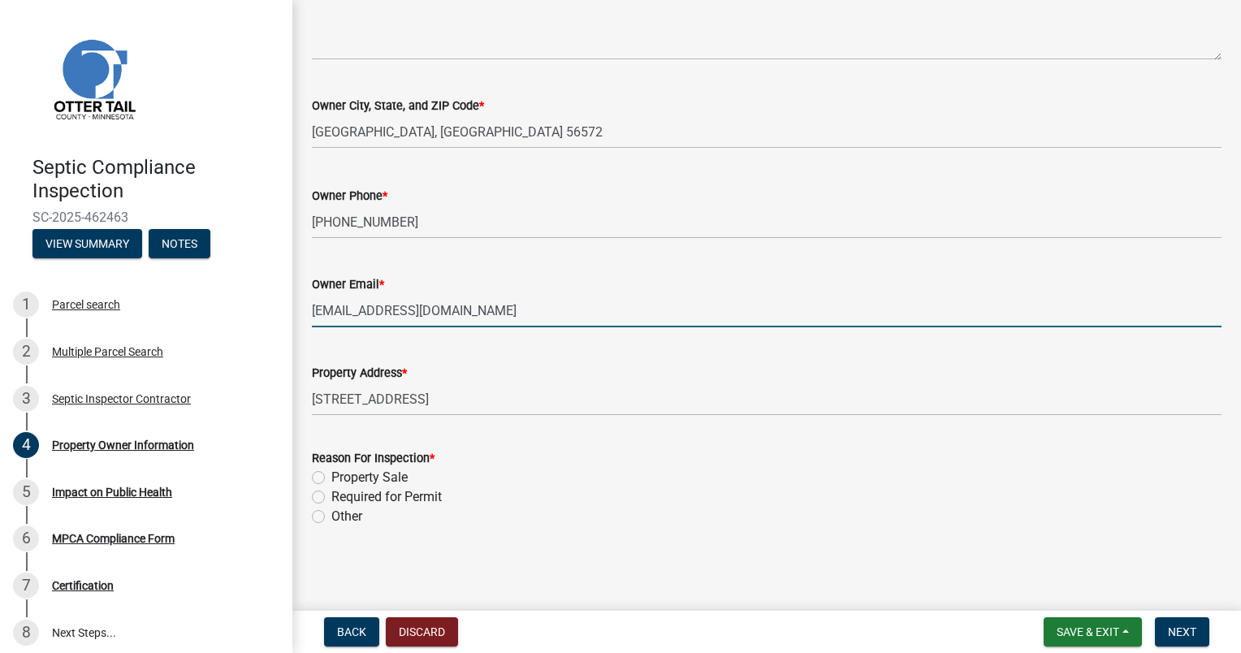
drag, startPoint x: 321, startPoint y: 470, endPoint x: 390, endPoint y: 487, distance: 71.1
click at [331, 470] on label "Property Sale" at bounding box center [369, 477] width 76 height 19
click at [331, 470] on input "Property Sale" at bounding box center [336, 473] width 11 height 11
radio input "true"
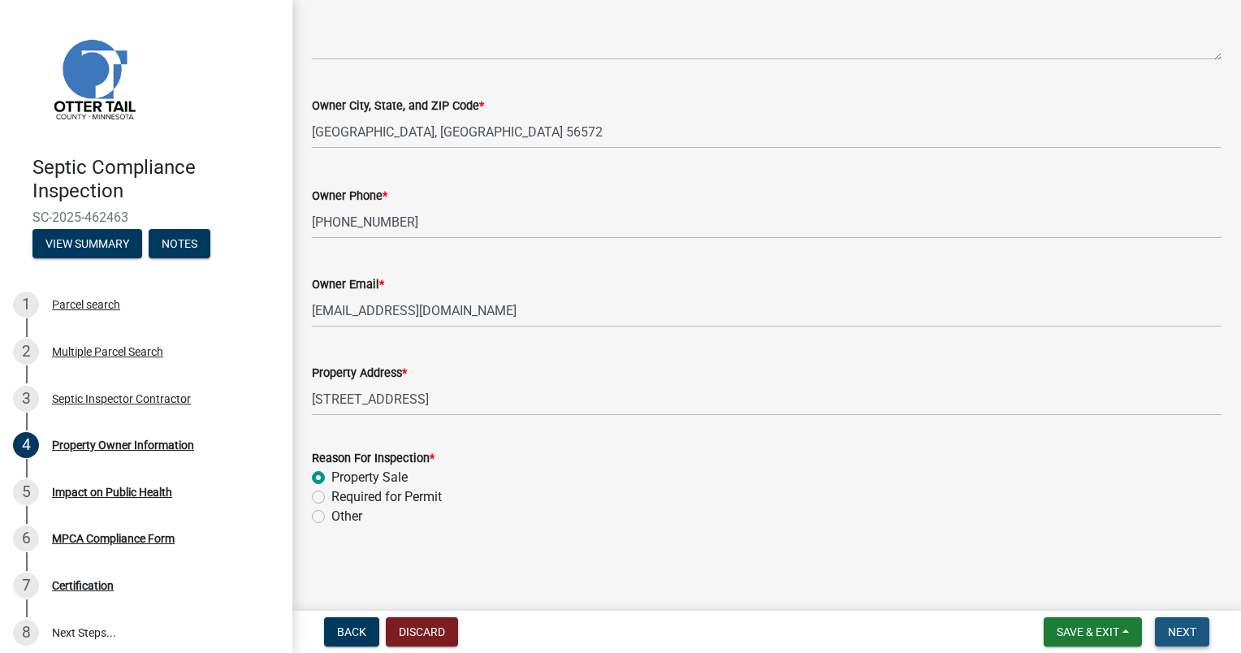
click at [1183, 626] on span "Next" at bounding box center [1182, 631] width 28 height 13
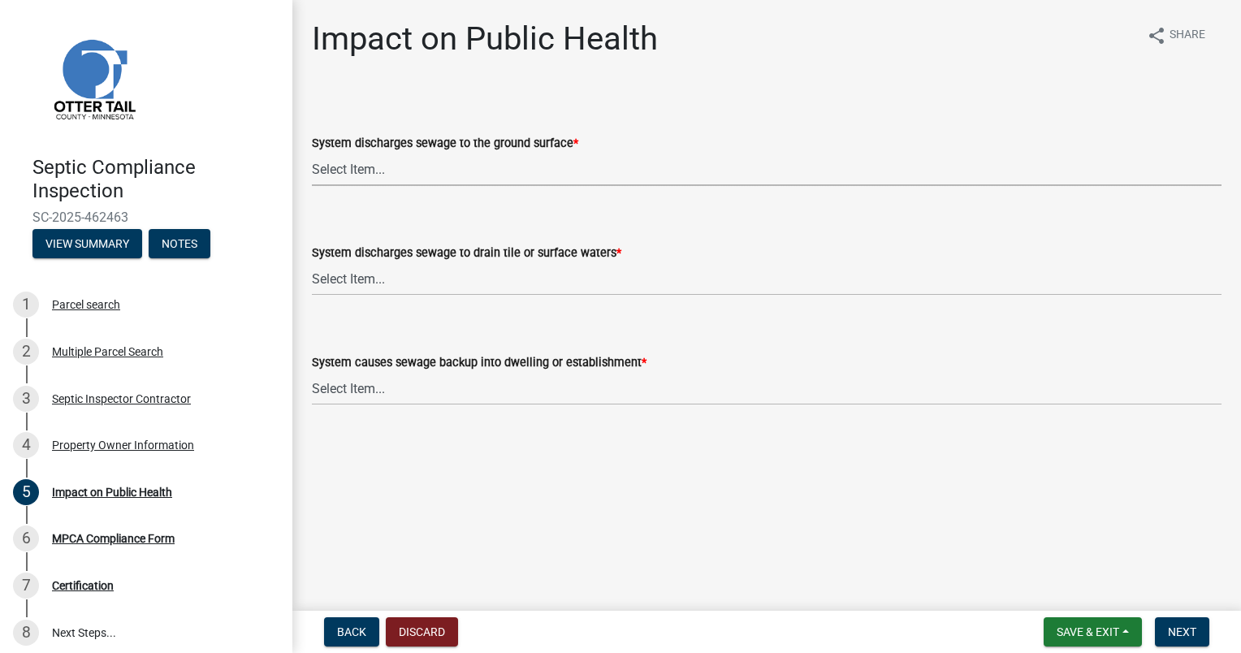
click at [354, 165] on select "Select Item... Yes No" at bounding box center [767, 169] width 910 height 33
click at [312, 153] on select "Select Item... Yes No" at bounding box center [767, 169] width 910 height 33
click at [331, 168] on select "Select Item... Yes No" at bounding box center [767, 169] width 910 height 33
click at [312, 153] on select "Select Item... Yes No" at bounding box center [767, 169] width 910 height 33
select select "1a7c86e4-cf6b-41f6-afe3-3c9098e6f82c"
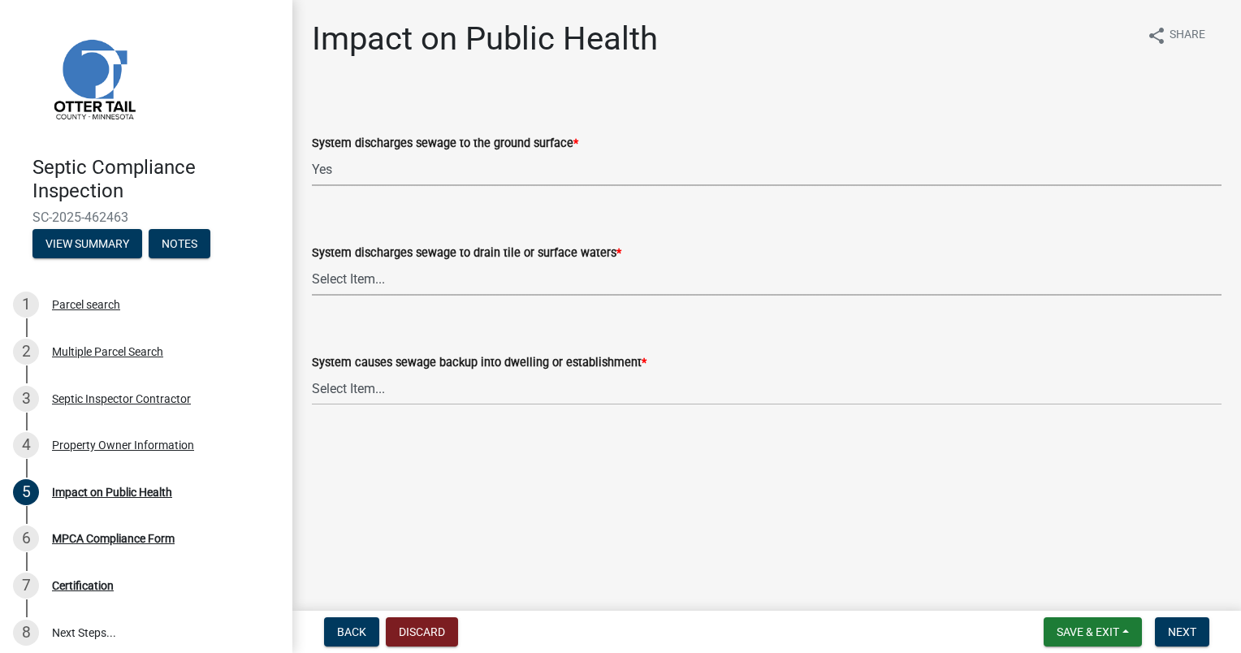
click at [341, 275] on select "Select Item... Yes No" at bounding box center [767, 278] width 910 height 33
click at [312, 262] on select "Select Item... Yes No" at bounding box center [767, 278] width 910 height 33
select select "7d491a2b-e9f0-4952-b474-53ca749b22af"
click at [350, 386] on select "Select Item... Yes No" at bounding box center [767, 388] width 910 height 33
click at [312, 372] on select "Select Item... Yes No" at bounding box center [767, 388] width 910 height 33
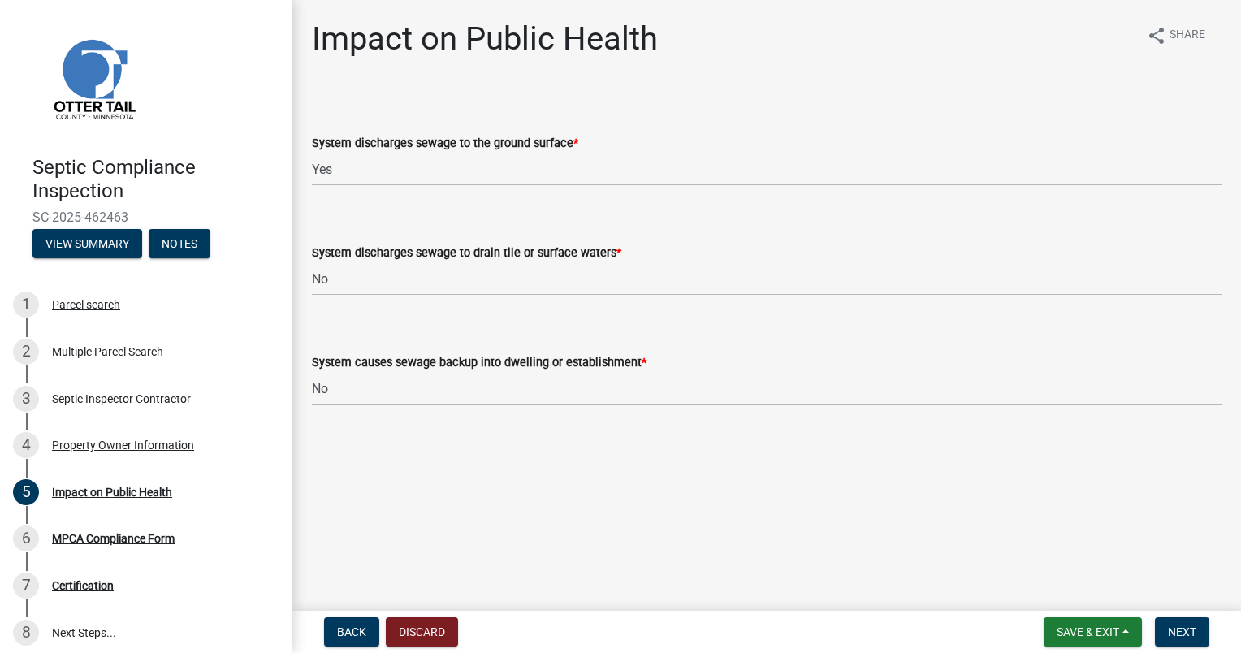
select select "6e07b46b-a403-4f3e-b4fc-218acc732c01"
click at [1186, 636] on span "Next" at bounding box center [1182, 631] width 28 height 13
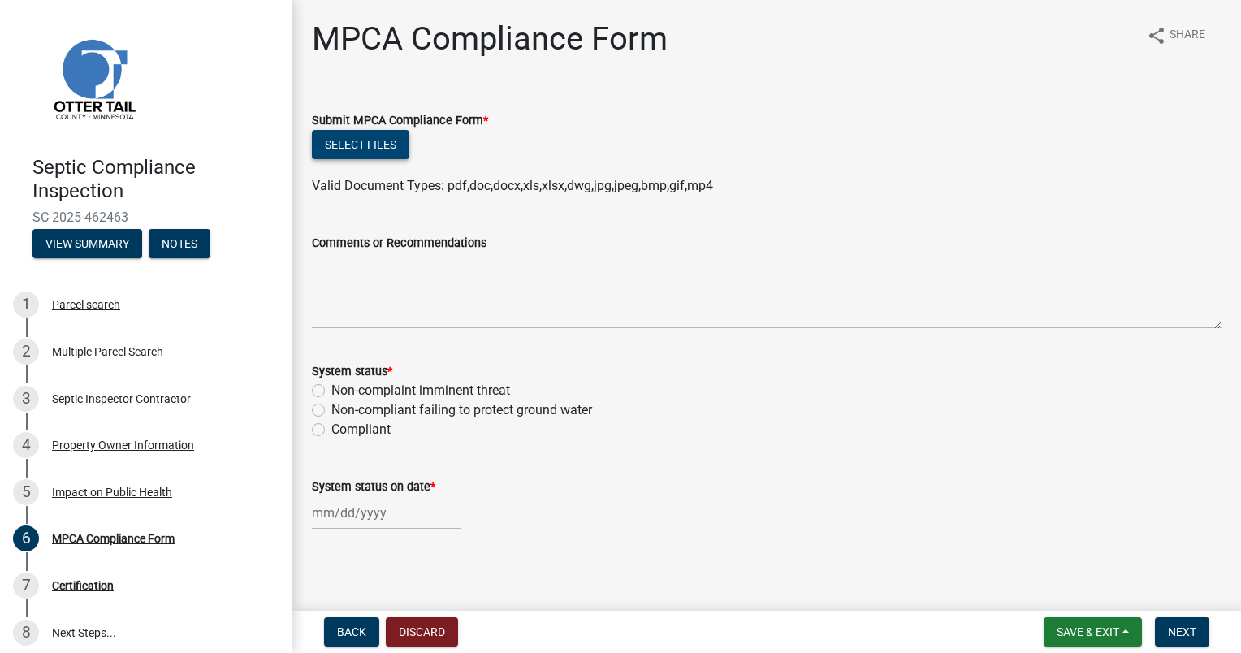
click at [348, 147] on button "Select files" at bounding box center [360, 144] width 97 height 29
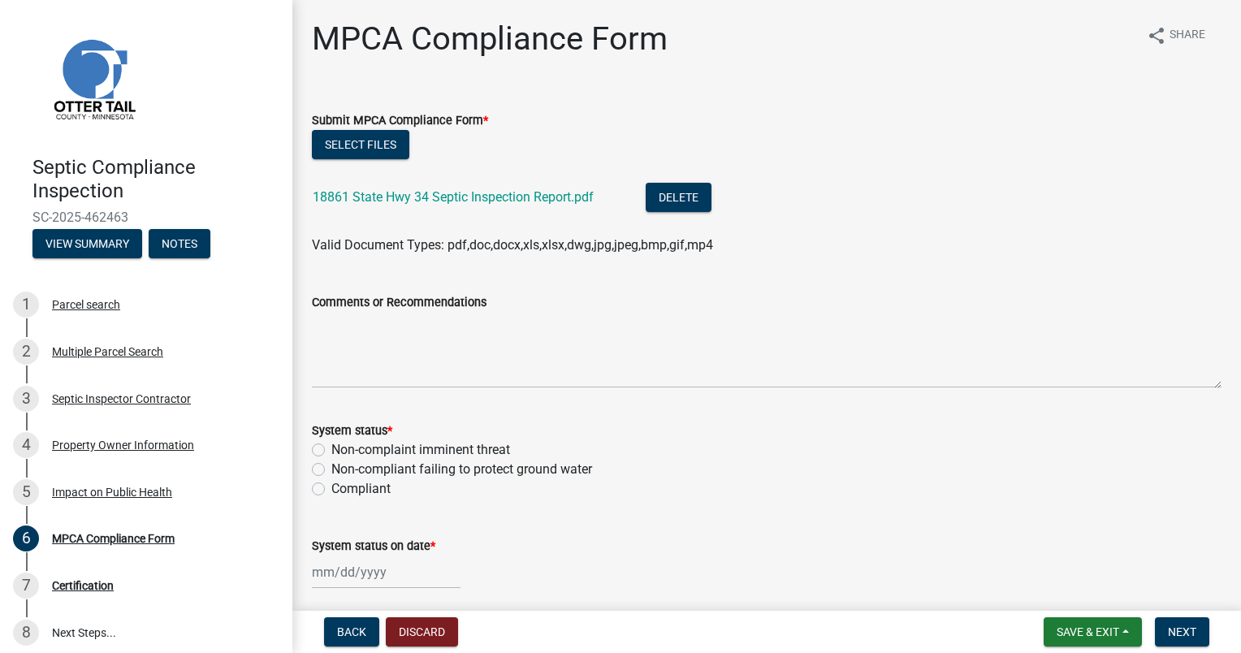
click at [331, 448] on label "Non-complaint imminent threat" at bounding box center [420, 449] width 179 height 19
click at [331, 448] on input "Non-complaint imminent threat" at bounding box center [336, 445] width 11 height 11
radio input "true"
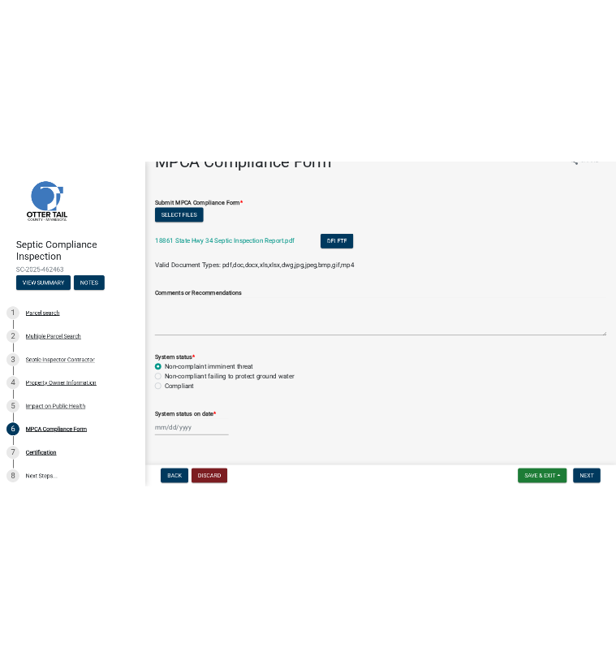
scroll to position [62, 0]
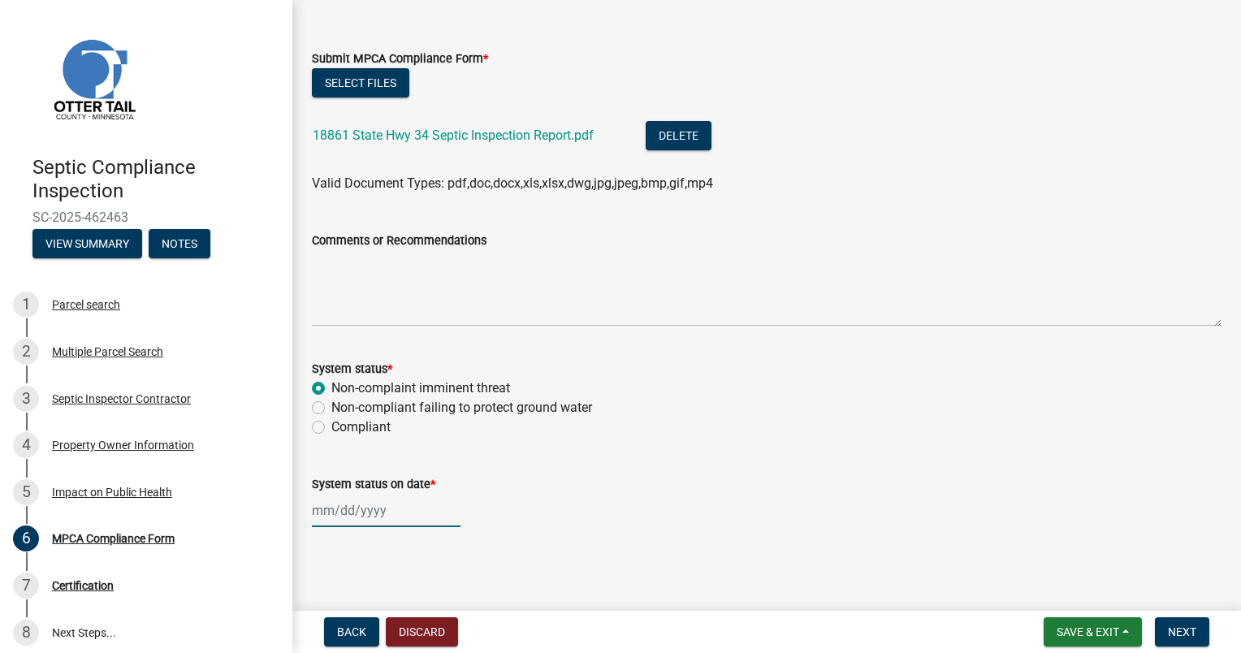
click at [367, 507] on div at bounding box center [386, 510] width 149 height 33
select select "8"
select select "2025"
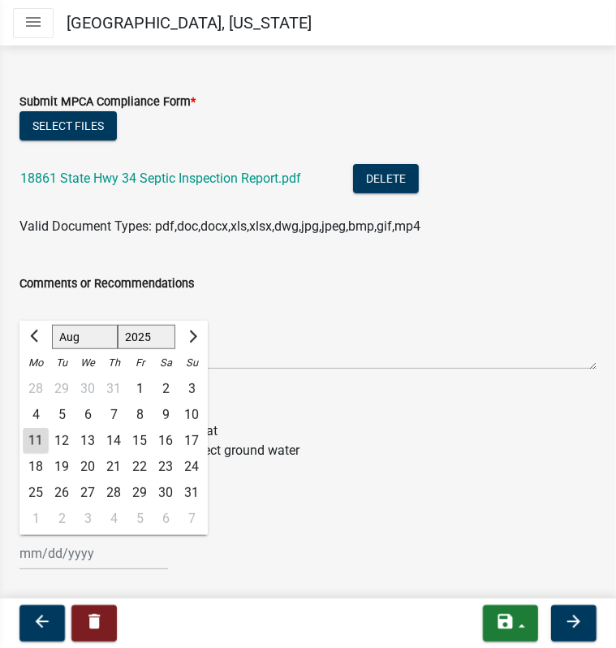
click at [142, 491] on div "29" at bounding box center [140, 493] width 26 height 26
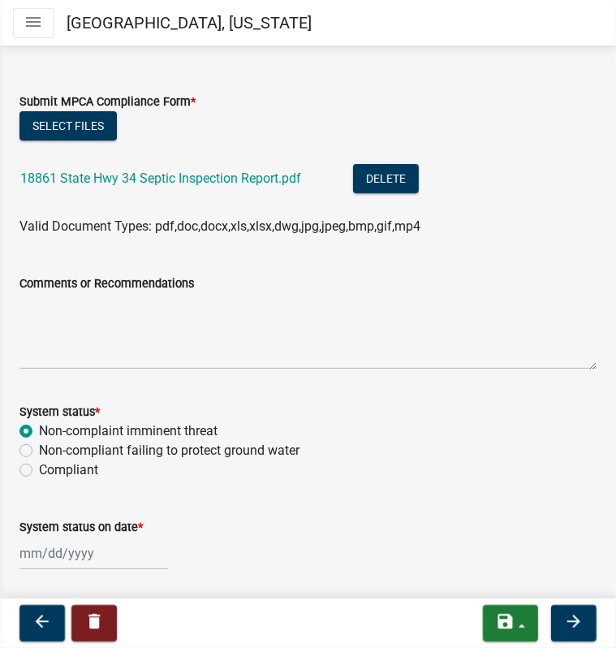
type input "08/29/2025"
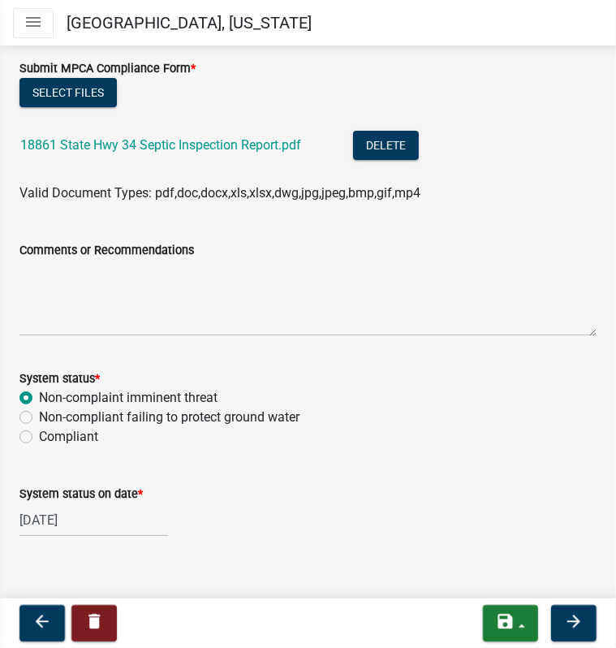
scroll to position [110, 0]
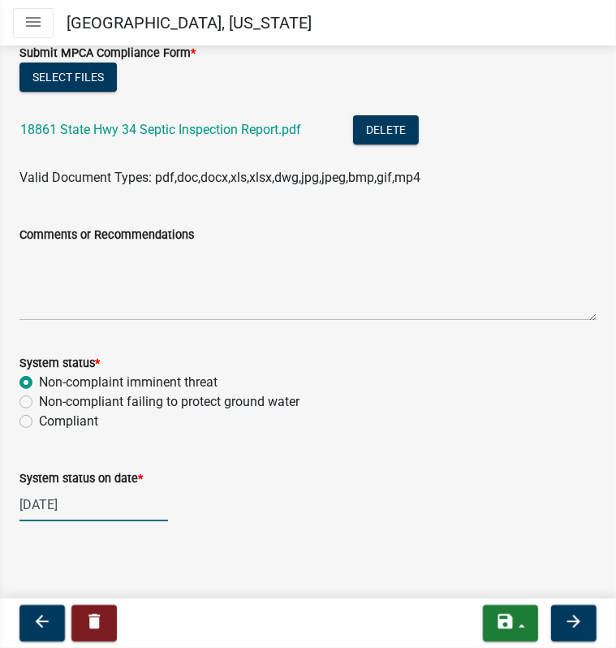
click at [69, 495] on div "08/29/2025" at bounding box center [93, 504] width 149 height 33
select select "8"
select select "2025"
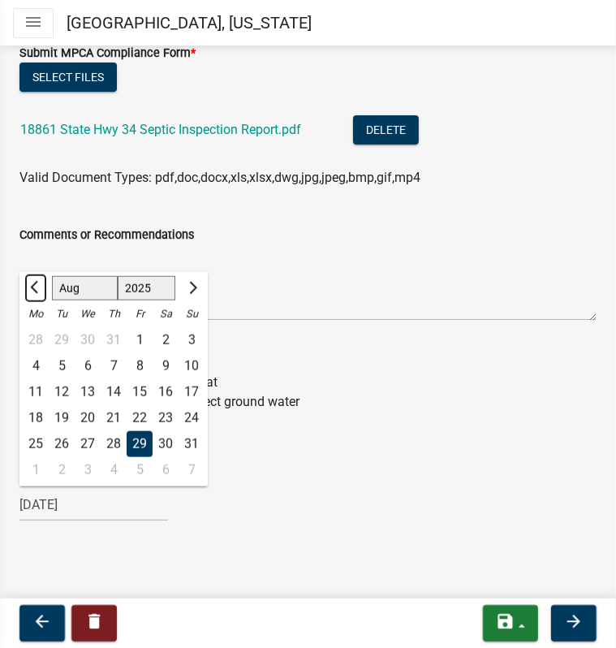
click at [36, 290] on span "Previous month" at bounding box center [36, 288] width 12 height 12
select select "7"
click at [62, 445] on div "29" at bounding box center [62, 444] width 26 height 26
type input "07/29/2025"
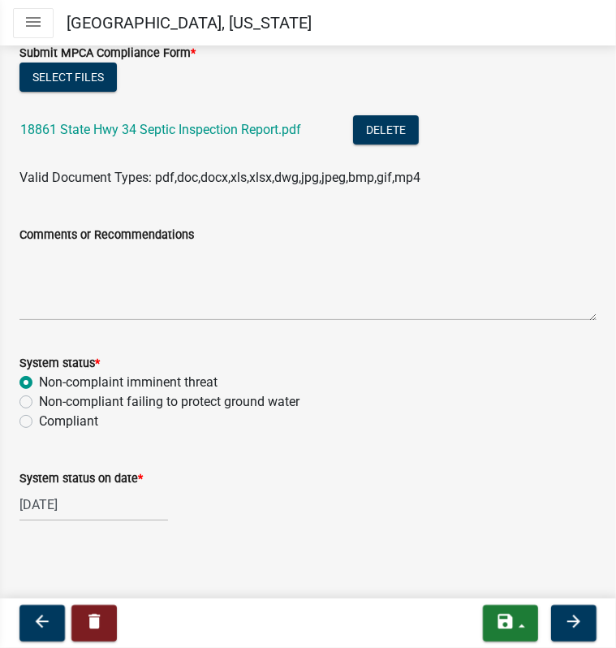
drag, startPoint x: 231, startPoint y: 491, endPoint x: 254, endPoint y: 493, distance: 23.6
click at [232, 491] on div "07/29/2025" at bounding box center [307, 504] width 577 height 33
click at [389, 133] on button "Delete" at bounding box center [386, 129] width 66 height 29
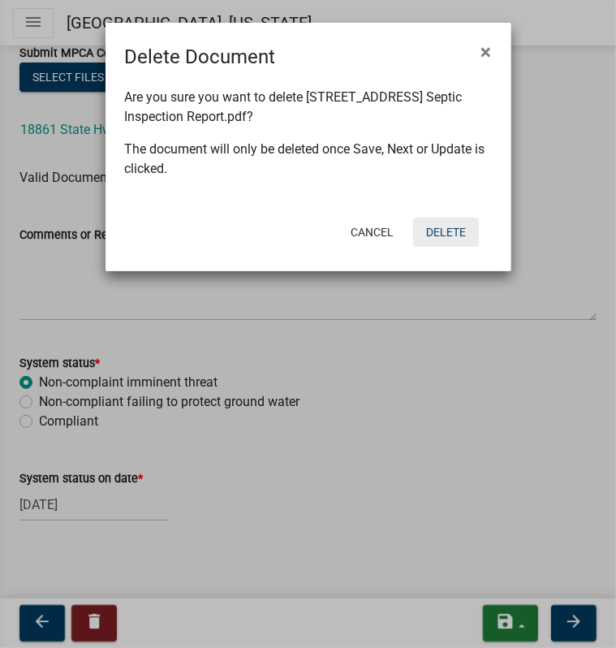
click at [442, 235] on button "Delete" at bounding box center [446, 232] width 66 height 29
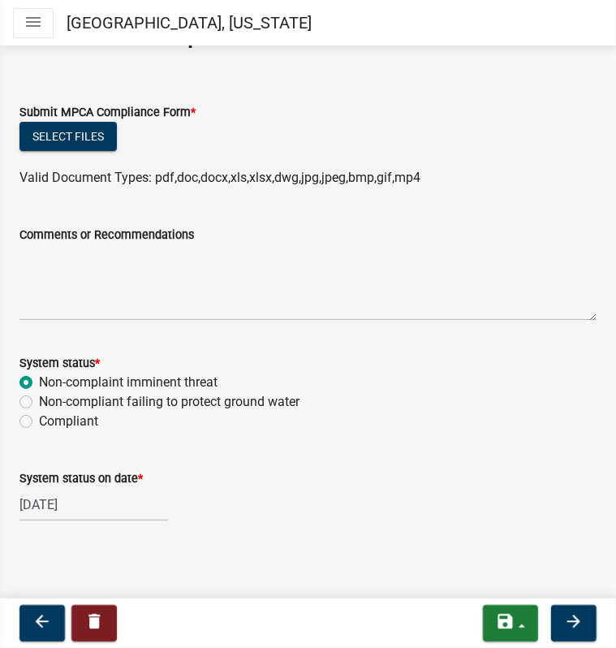
scroll to position [51, 0]
click at [88, 139] on button "Select files" at bounding box center [67, 136] width 97 height 29
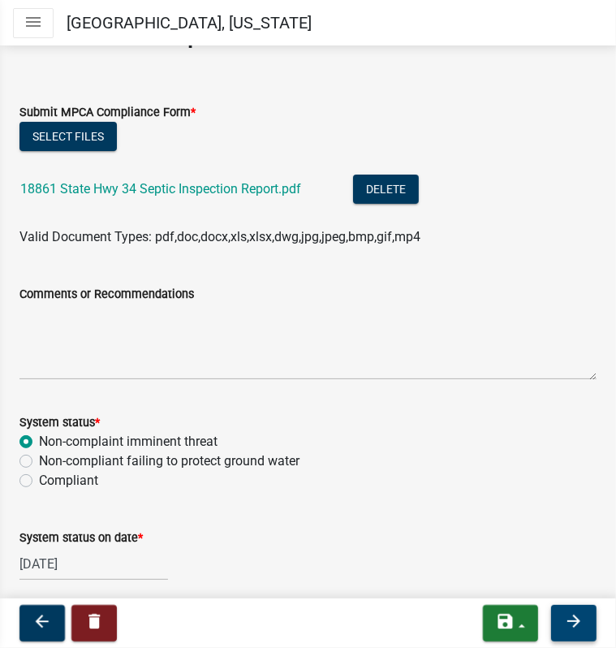
click at [576, 621] on icon "arrow_forward" at bounding box center [573, 621] width 19 height 19
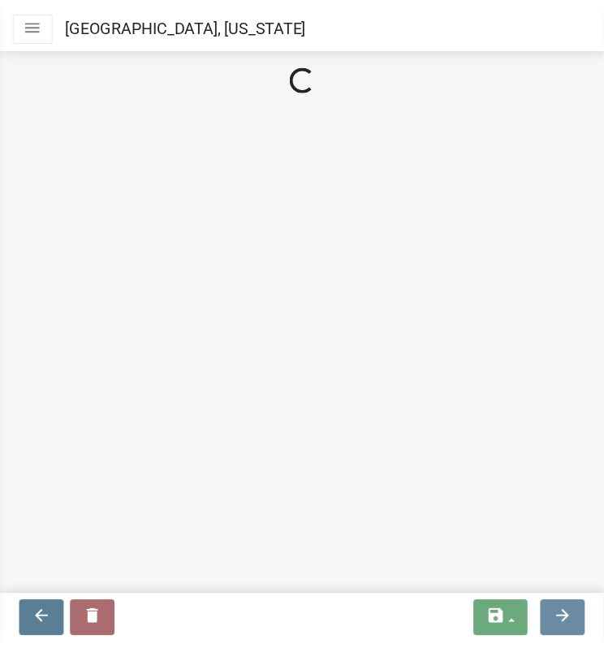
scroll to position [0, 0]
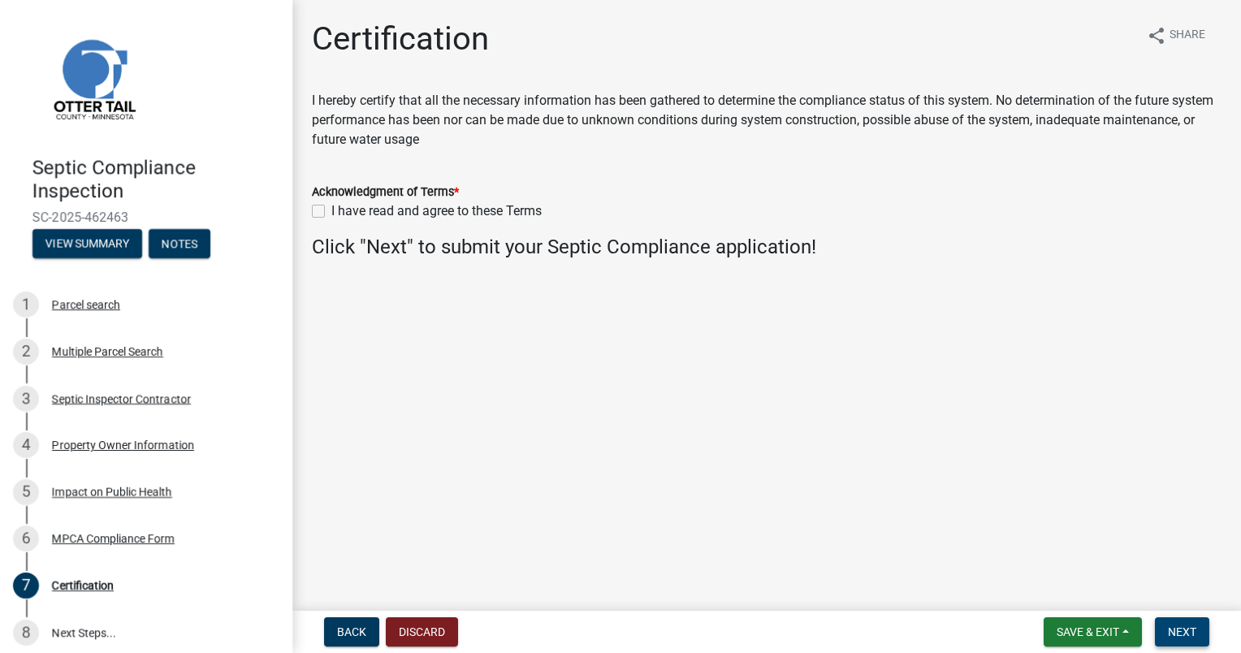
click at [331, 207] on label "I have read and agree to these Terms" at bounding box center [436, 210] width 210 height 19
click at [331, 207] on input "I have read and agree to these Terms" at bounding box center [336, 206] width 11 height 11
checkbox input "true"
click at [1179, 634] on span "Next" at bounding box center [1182, 631] width 28 height 13
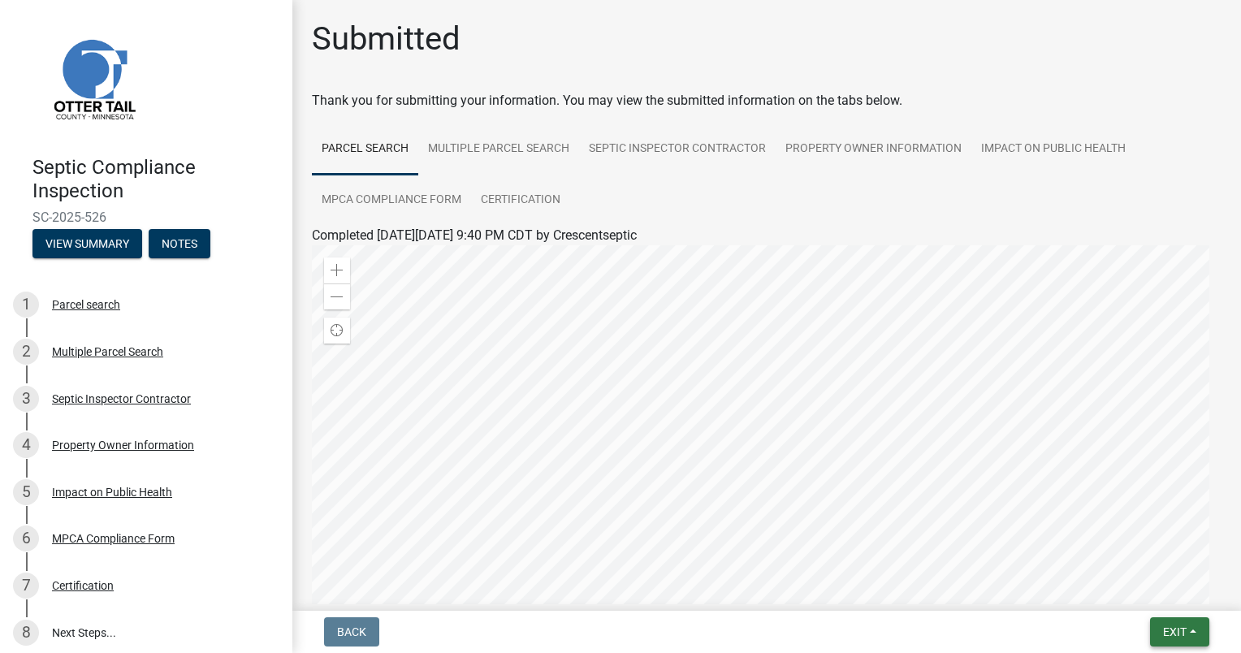
click at [1196, 630] on button "Exit" at bounding box center [1179, 631] width 59 height 29
click at [1126, 589] on button "Save & Exit" at bounding box center [1145, 589] width 130 height 39
